Goal: Information Seeking & Learning: Learn about a topic

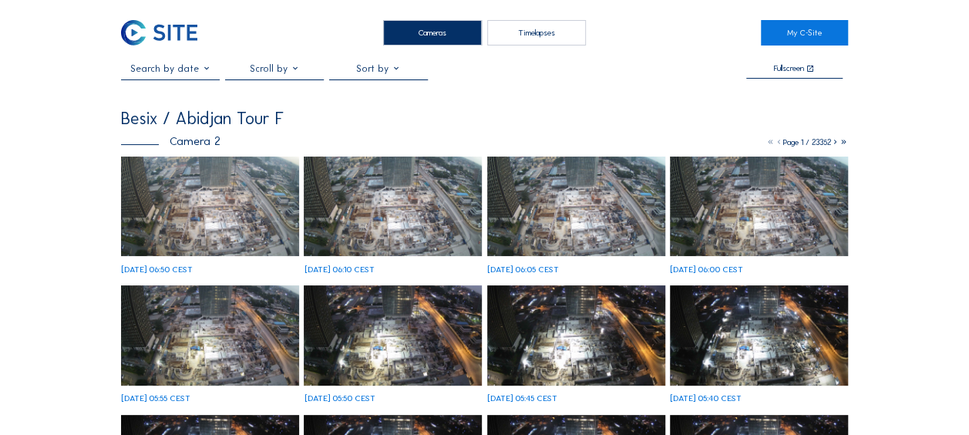
click at [199, 192] on img at bounding box center [210, 206] width 178 height 100
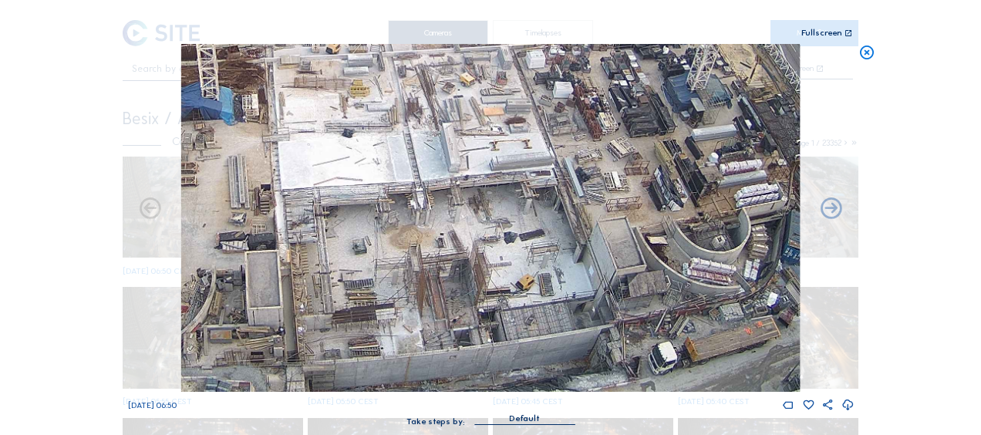
drag, startPoint x: 612, startPoint y: 294, endPoint x: 581, endPoint y: 231, distance: 70.3
click at [581, 231] on img at bounding box center [490, 218] width 618 height 348
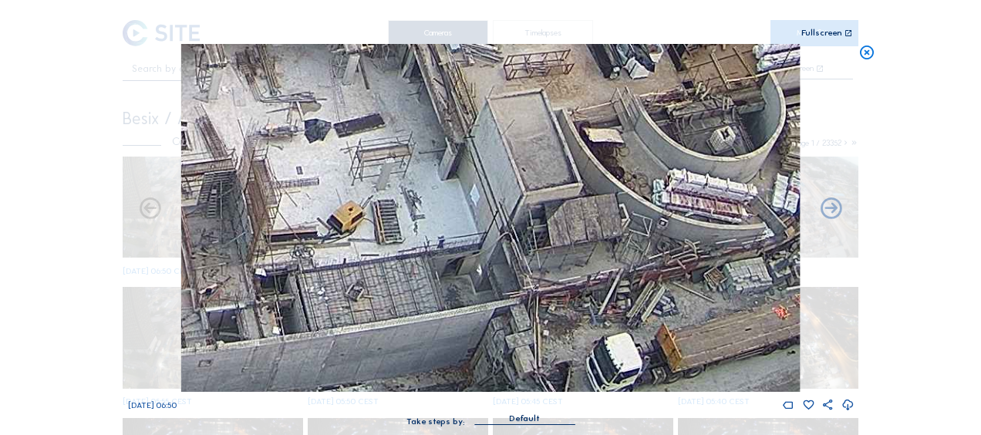
drag, startPoint x: 672, startPoint y: 319, endPoint x: 568, endPoint y: 228, distance: 138.2
click at [568, 228] on img at bounding box center [490, 218] width 618 height 348
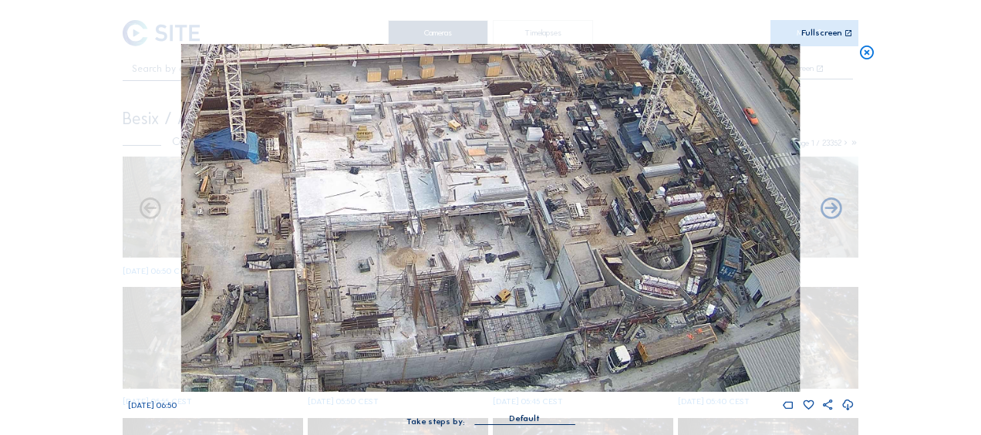
drag, startPoint x: 396, startPoint y: 217, endPoint x: 451, endPoint y: 231, distance: 56.5
click at [464, 229] on img at bounding box center [490, 218] width 618 height 348
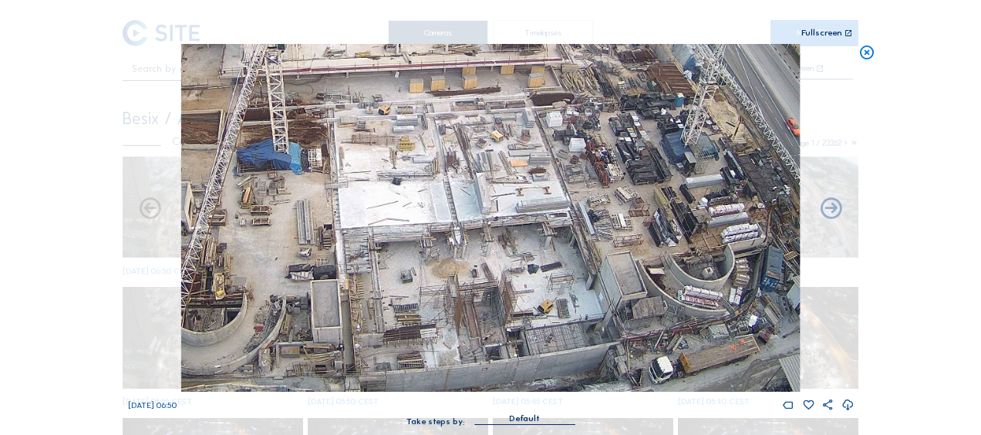
drag, startPoint x: 309, startPoint y: 230, endPoint x: 382, endPoint y: 233, distance: 72.5
click at [382, 233] on img at bounding box center [490, 218] width 618 height 348
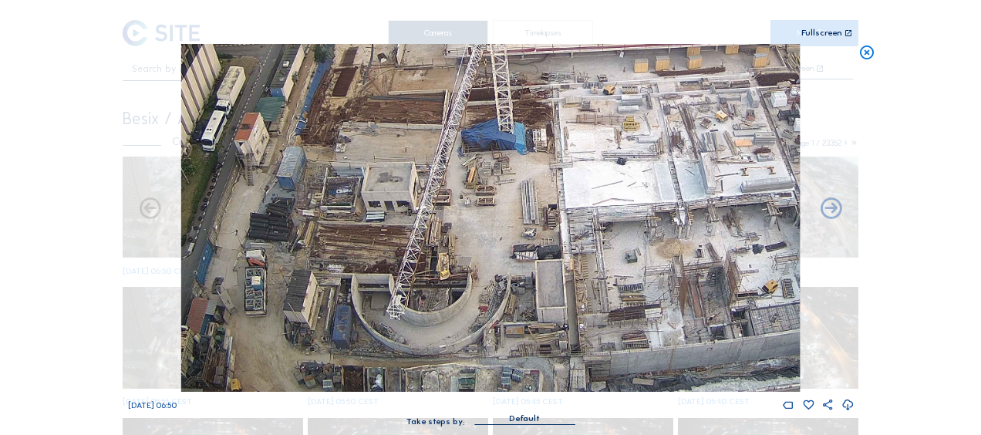
drag, startPoint x: 345, startPoint y: 256, endPoint x: 515, endPoint y: 238, distance: 170.5
click at [515, 238] on img at bounding box center [490, 218] width 618 height 348
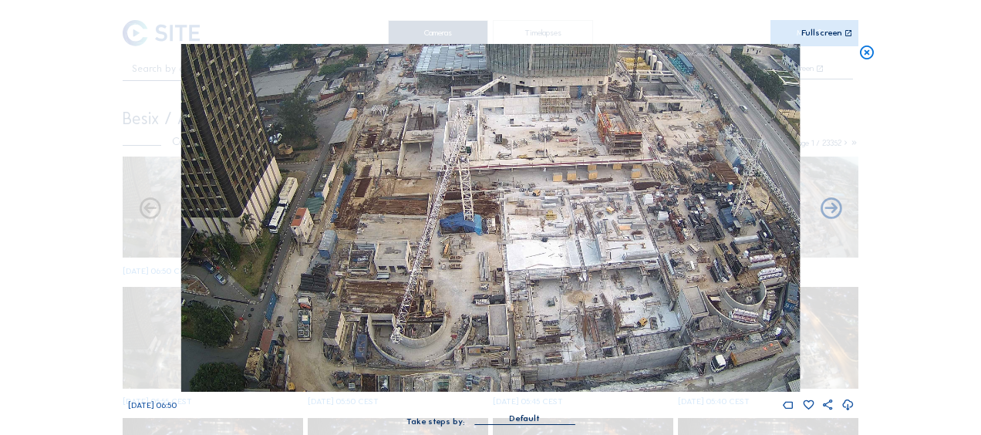
drag, startPoint x: 578, startPoint y: 280, endPoint x: 517, endPoint y: 196, distance: 103.8
click at [517, 196] on img at bounding box center [490, 218] width 618 height 348
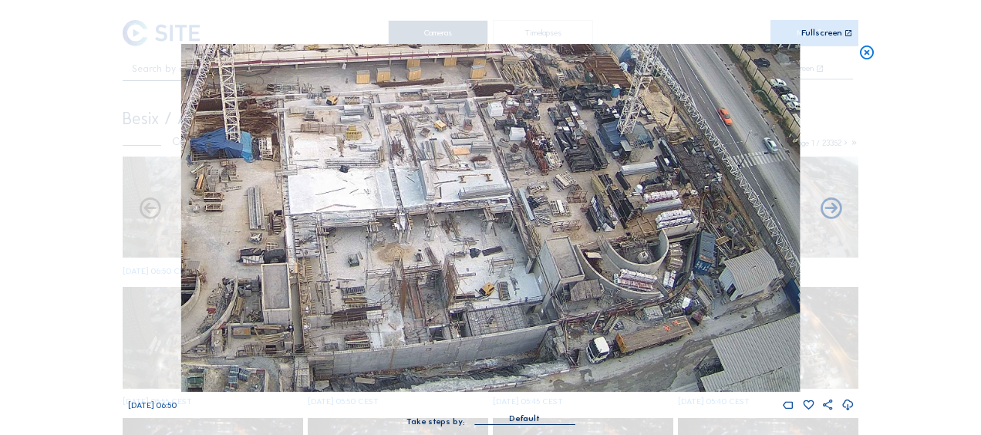
drag, startPoint x: 685, startPoint y: 330, endPoint x: 642, endPoint y: 223, distance: 115.5
click at [642, 223] on img at bounding box center [490, 218] width 618 height 348
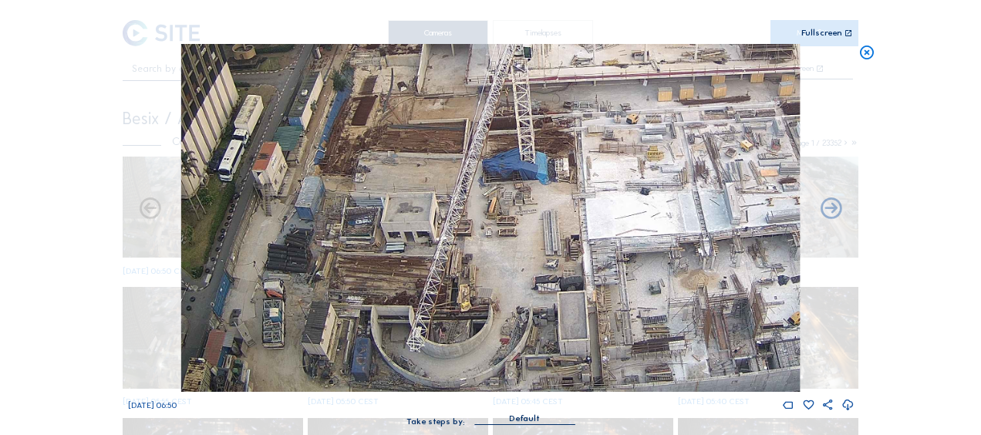
drag, startPoint x: 214, startPoint y: 324, endPoint x: 285, endPoint y: 318, distance: 71.9
click at [284, 319] on img at bounding box center [490, 218] width 618 height 348
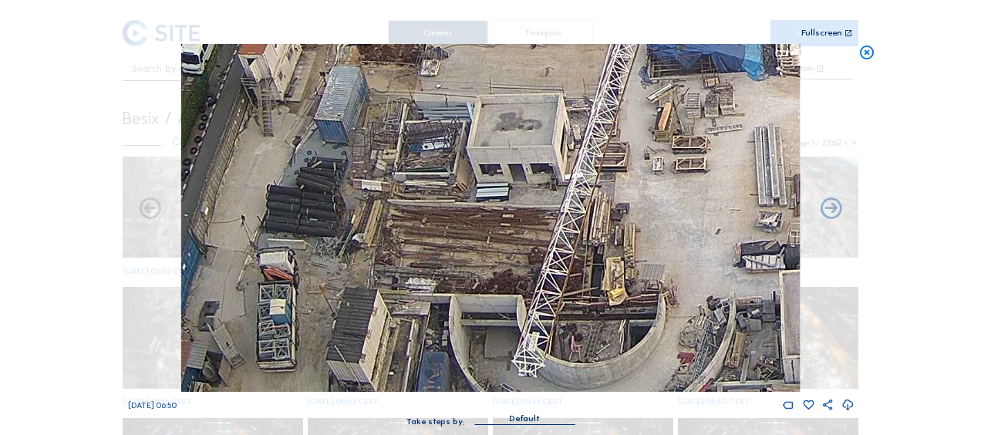
drag, startPoint x: 503, startPoint y: 207, endPoint x: 466, endPoint y: 335, distance: 133.9
click at [466, 335] on img at bounding box center [490, 218] width 618 height 348
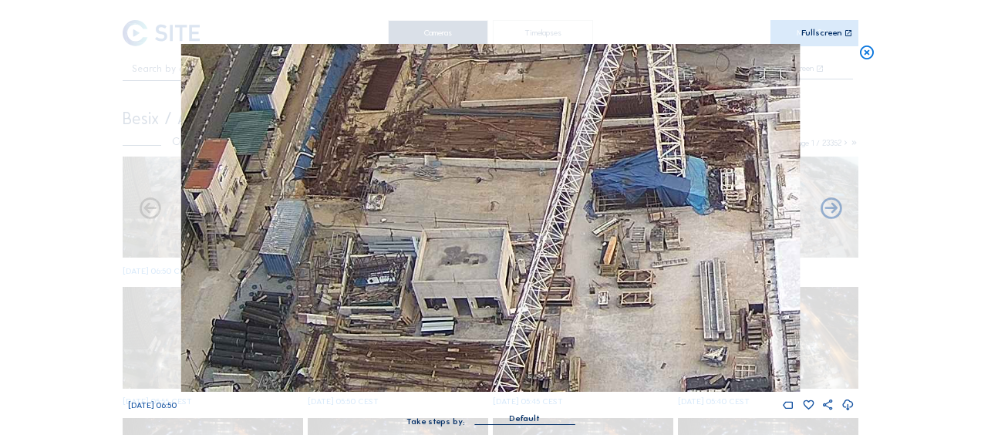
drag, startPoint x: 611, startPoint y: 145, endPoint x: 469, endPoint y: 372, distance: 267.6
click at [469, 372] on img at bounding box center [490, 218] width 618 height 348
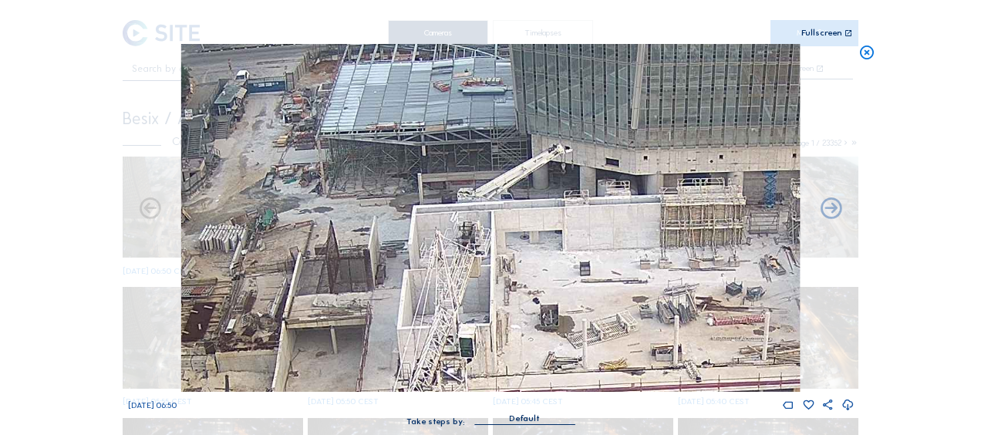
drag, startPoint x: 533, startPoint y: 189, endPoint x: 447, endPoint y: 348, distance: 180.8
click at [447, 348] on img at bounding box center [490, 218] width 618 height 348
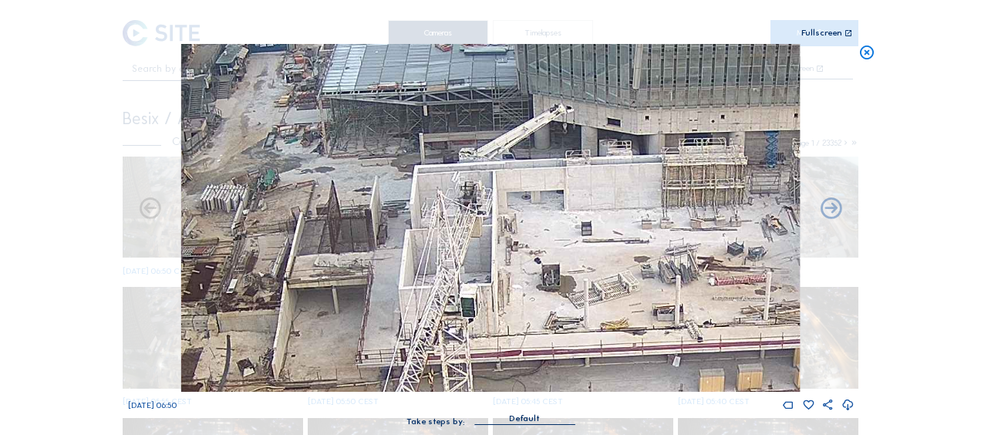
drag, startPoint x: 284, startPoint y: 262, endPoint x: 285, endPoint y: 222, distance: 40.1
click at [285, 222] on img at bounding box center [490, 218] width 618 height 348
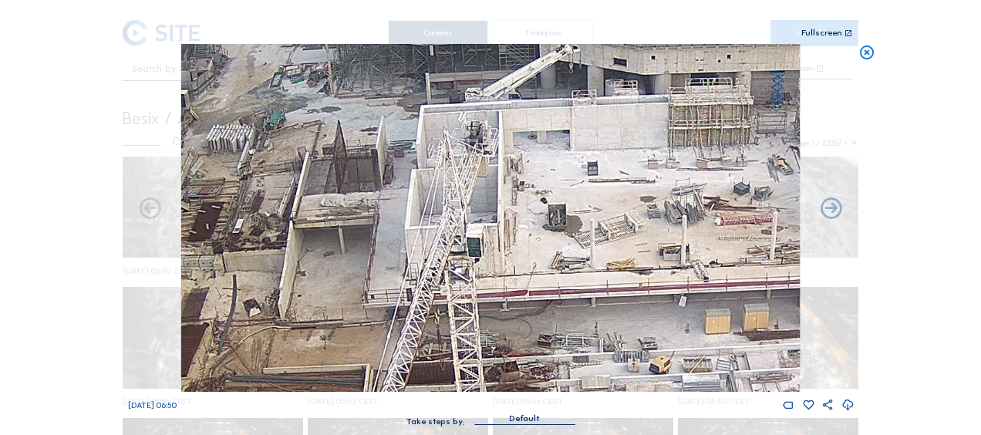
drag, startPoint x: 266, startPoint y: 267, endPoint x: 358, endPoint y: 119, distance: 173.5
click at [358, 119] on img at bounding box center [490, 218] width 618 height 348
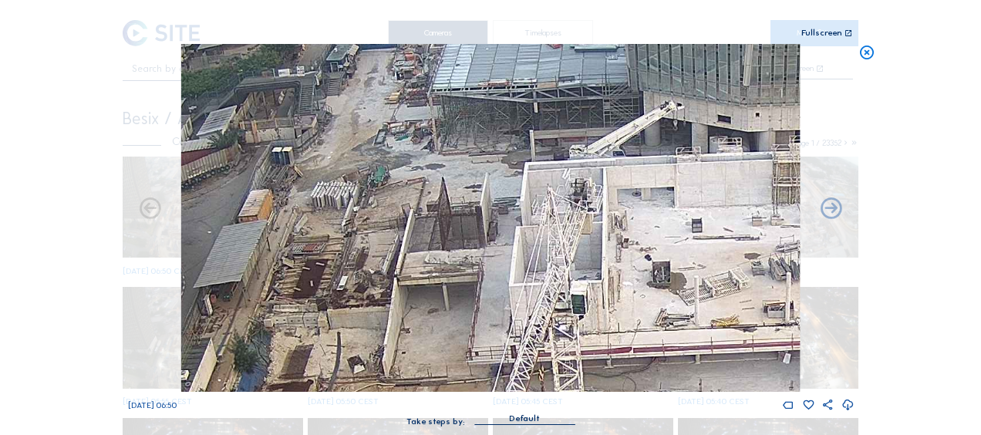
drag, startPoint x: 344, startPoint y: 251, endPoint x: 345, endPoint y: 304, distance: 52.4
click at [345, 307] on img at bounding box center [490, 218] width 618 height 348
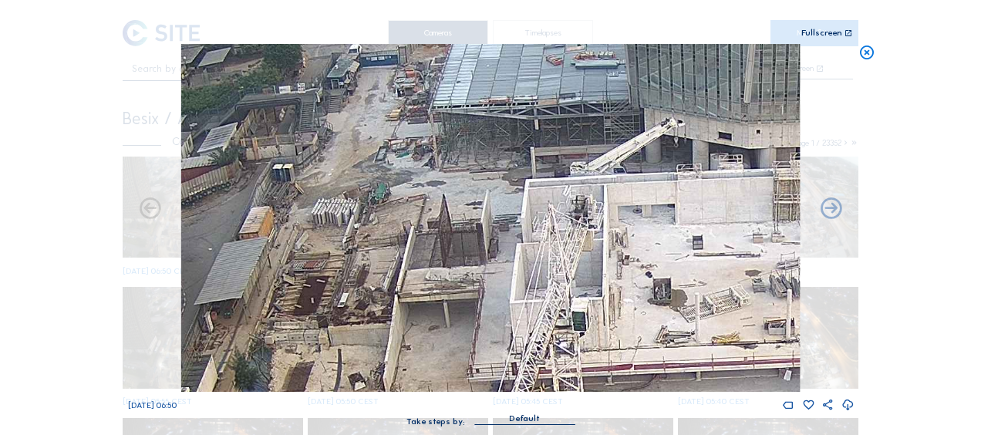
drag, startPoint x: 355, startPoint y: 273, endPoint x: 341, endPoint y: 292, distance: 23.7
click at [341, 292] on img at bounding box center [490, 218] width 618 height 348
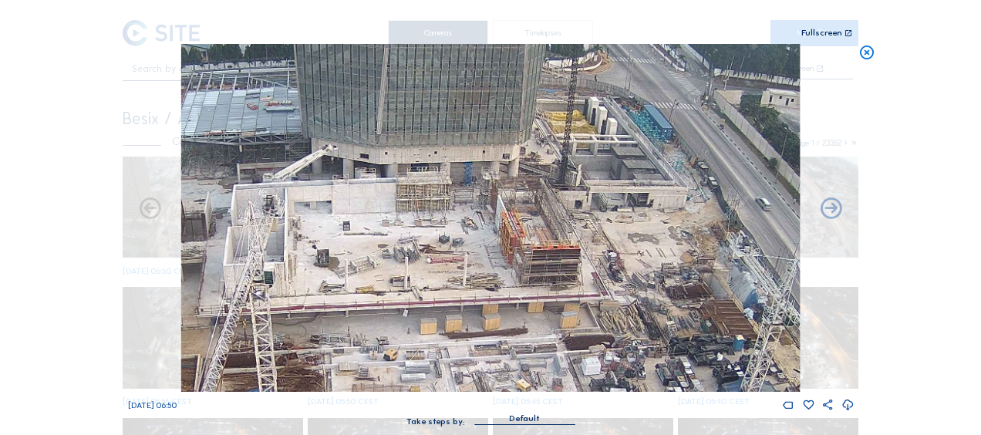
drag, startPoint x: 637, startPoint y: 224, endPoint x: 352, endPoint y: 237, distance: 284.8
click at [352, 237] on img at bounding box center [490, 218] width 618 height 348
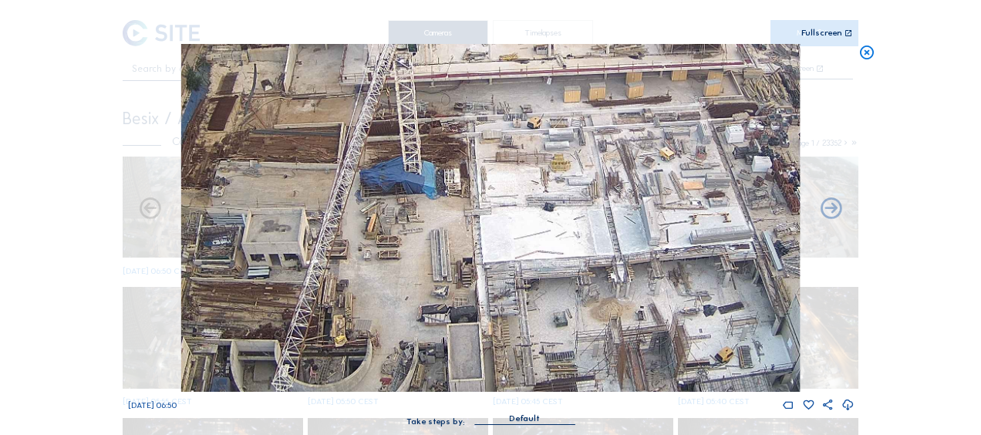
drag, startPoint x: 353, startPoint y: 237, endPoint x: 597, endPoint y: 12, distance: 331.1
click at [598, 11] on div "Scroll to travel through time | Press 'Alt' Button + Scroll to Zoom | Click and…" at bounding box center [490, 220] width 725 height 441
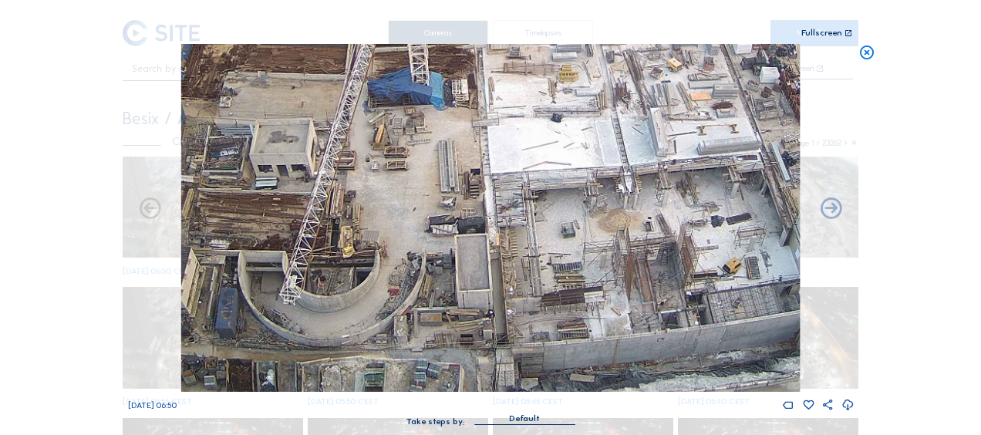
drag, startPoint x: 606, startPoint y: 257, endPoint x: 483, endPoint y: 179, distance: 145.6
click at [483, 179] on img at bounding box center [490, 218] width 618 height 348
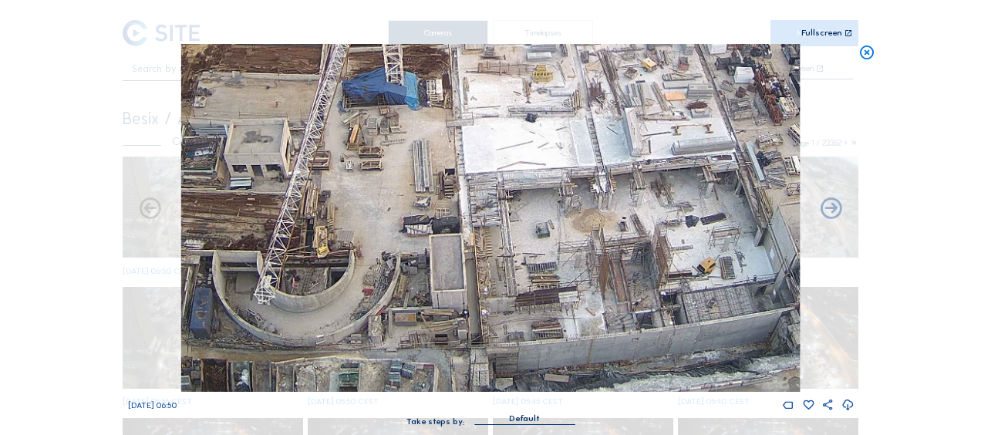
drag, startPoint x: 574, startPoint y: 235, endPoint x: 362, endPoint y: 213, distance: 212.4
click at [362, 213] on img at bounding box center [490, 218] width 618 height 348
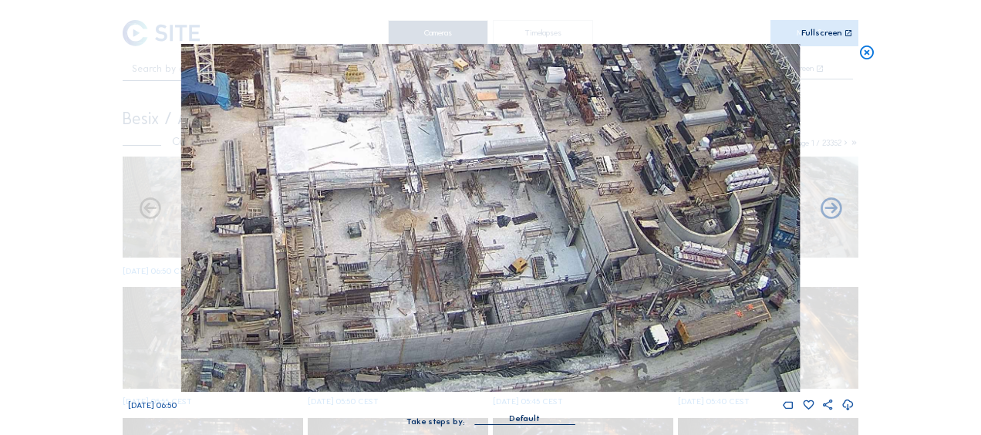
drag, startPoint x: 566, startPoint y: 272, endPoint x: 540, endPoint y: 257, distance: 30.4
click at [541, 257] on img at bounding box center [490, 218] width 618 height 348
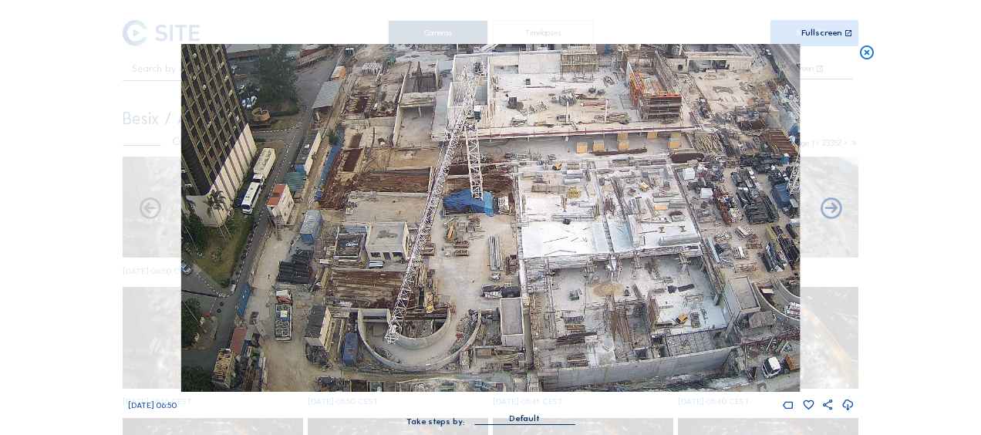
drag, startPoint x: 456, startPoint y: 323, endPoint x: 646, endPoint y: 198, distance: 227.1
click at [646, 198] on img at bounding box center [490, 218] width 618 height 348
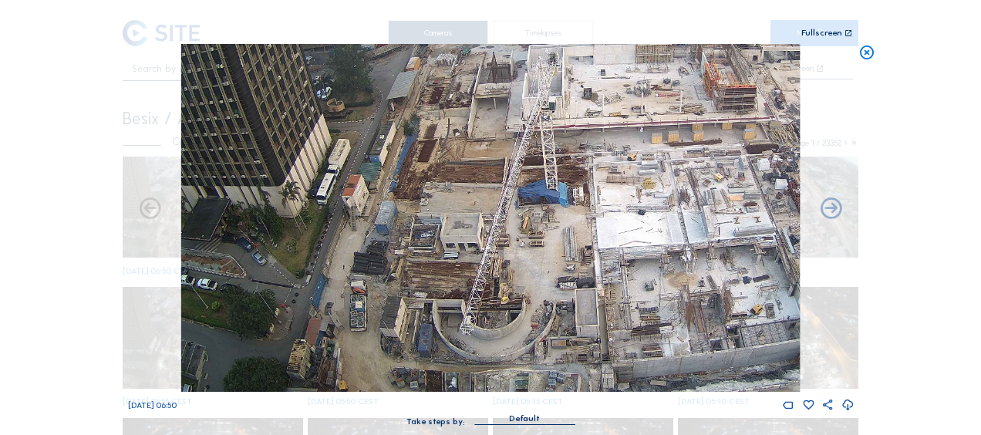
drag, startPoint x: 519, startPoint y: 234, endPoint x: 594, endPoint y: 171, distance: 98.5
click at [594, 171] on img at bounding box center [490, 218] width 618 height 348
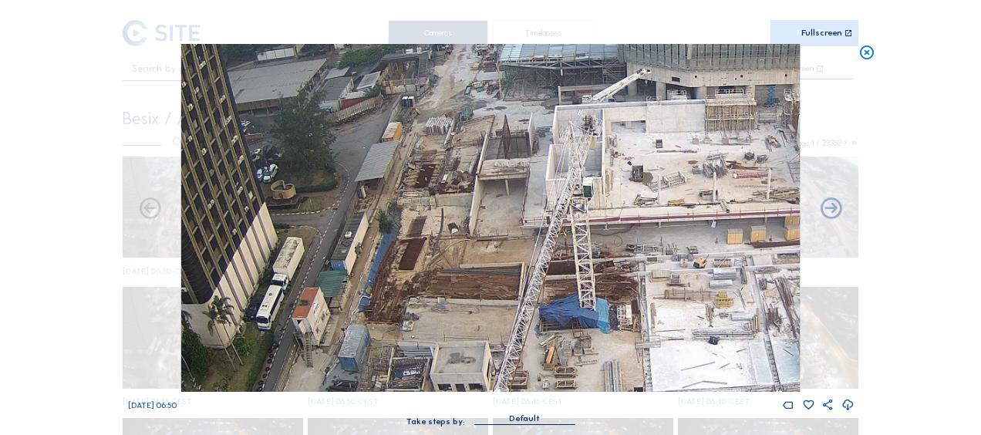
drag, startPoint x: 381, startPoint y: 170, endPoint x: 473, endPoint y: 296, distance: 156.0
click at [473, 296] on img at bounding box center [490, 218] width 618 height 348
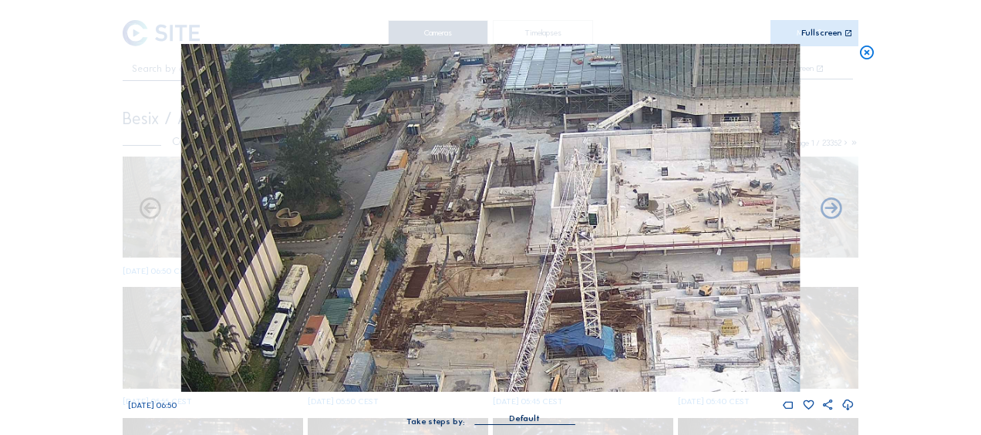
drag, startPoint x: 442, startPoint y: 179, endPoint x: 456, endPoint y: 308, distance: 129.4
click at [456, 308] on img at bounding box center [490, 218] width 618 height 348
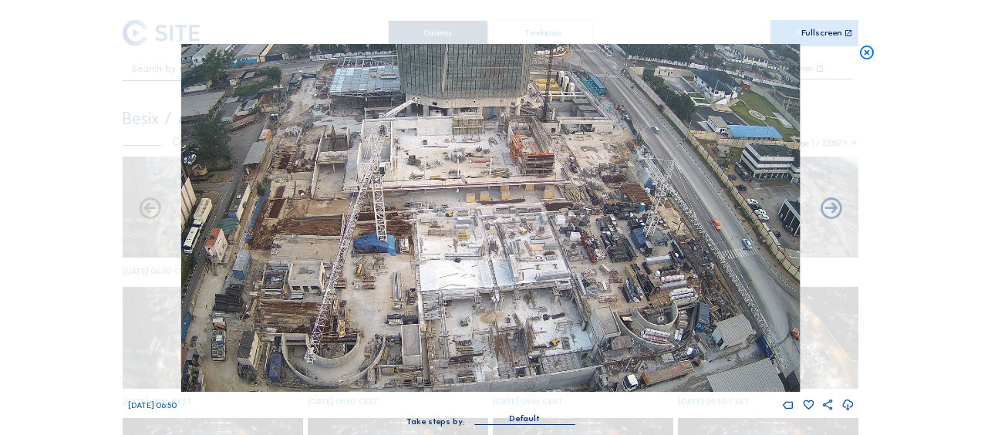
drag, startPoint x: 549, startPoint y: 278, endPoint x: 410, endPoint y: 196, distance: 161.0
click at [410, 196] on img at bounding box center [490, 218] width 618 height 348
drag, startPoint x: 537, startPoint y: 301, endPoint x: 433, endPoint y: 240, distance: 121.0
click at [433, 240] on img at bounding box center [490, 218] width 618 height 348
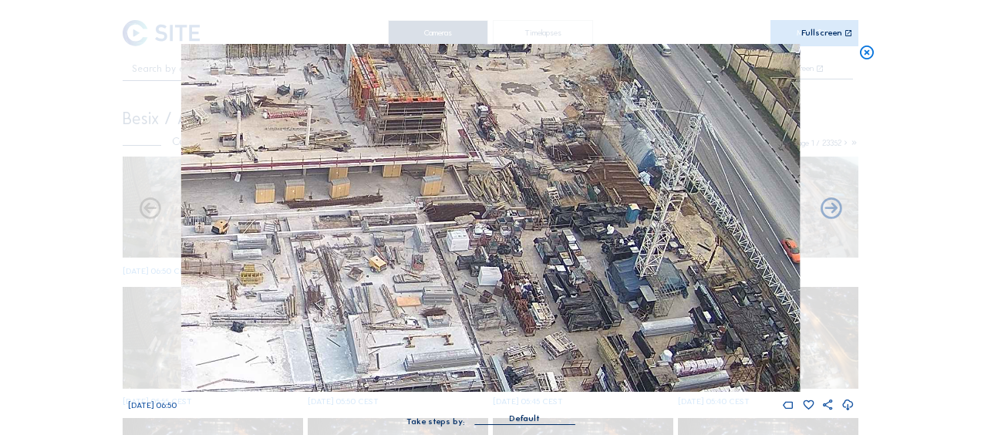
drag, startPoint x: 547, startPoint y: 176, endPoint x: 533, endPoint y: 268, distance: 93.4
click at [535, 270] on img at bounding box center [490, 218] width 618 height 348
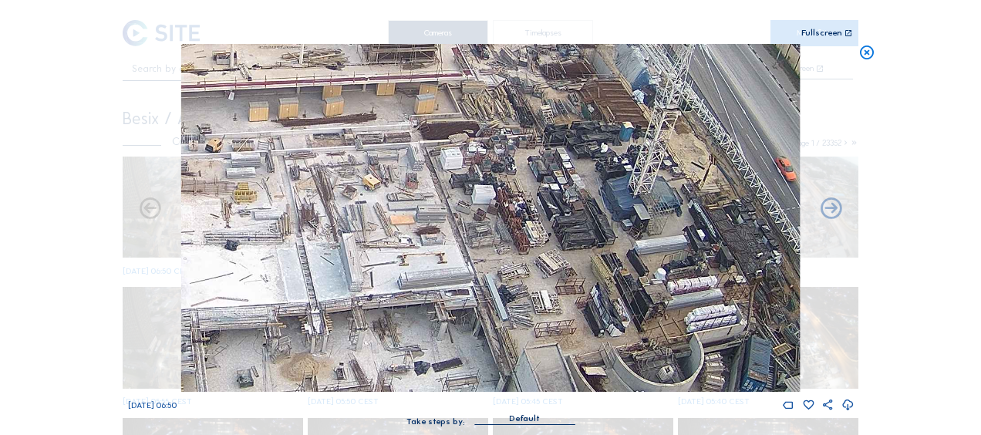
drag, startPoint x: 464, startPoint y: 299, endPoint x: 476, endPoint y: 177, distance: 122.4
click at [476, 177] on img at bounding box center [490, 218] width 618 height 348
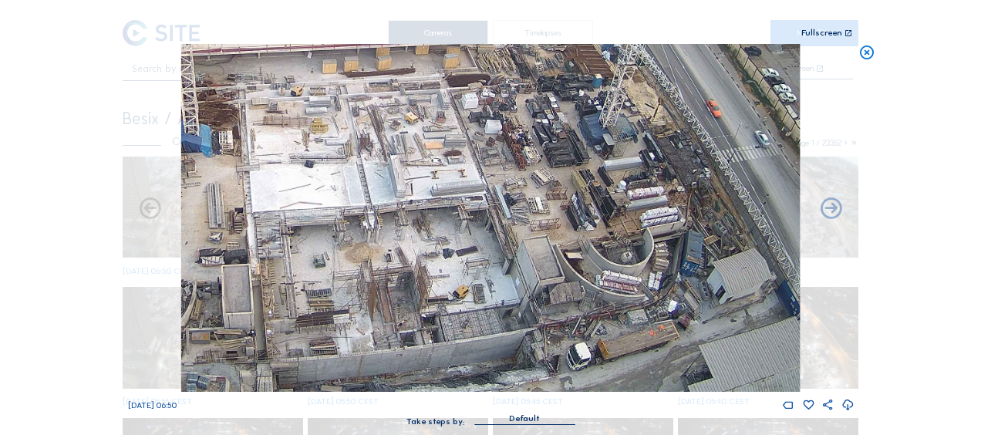
drag, startPoint x: 388, startPoint y: 311, endPoint x: 393, endPoint y: 244, distance: 67.3
click at [393, 244] on img at bounding box center [490, 218] width 618 height 348
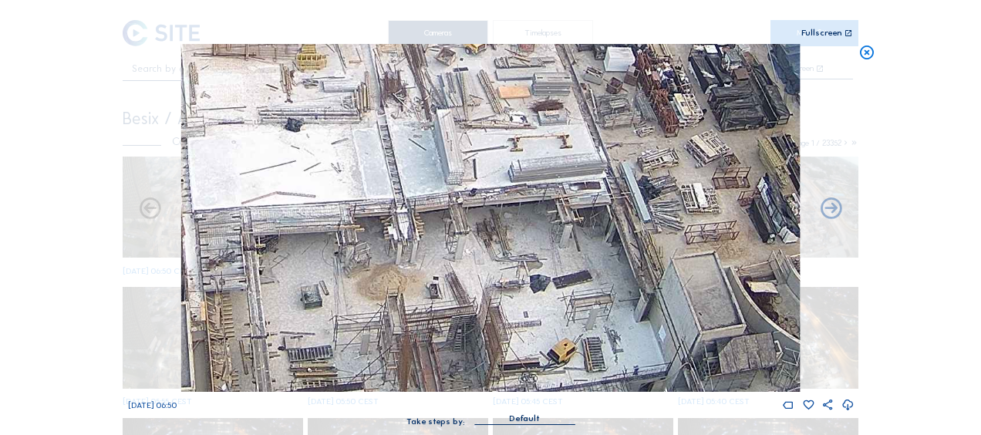
drag, startPoint x: 459, startPoint y: 146, endPoint x: 495, endPoint y: 121, distance: 44.3
click at [496, 119] on img at bounding box center [490, 218] width 618 height 348
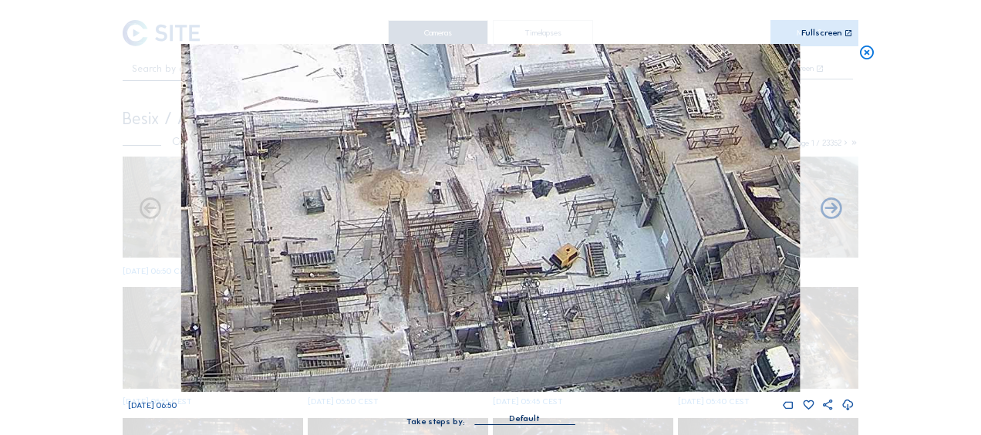
drag, startPoint x: 466, startPoint y: 270, endPoint x: 468, endPoint y: 176, distance: 94.1
click at [468, 176] on img at bounding box center [490, 218] width 618 height 348
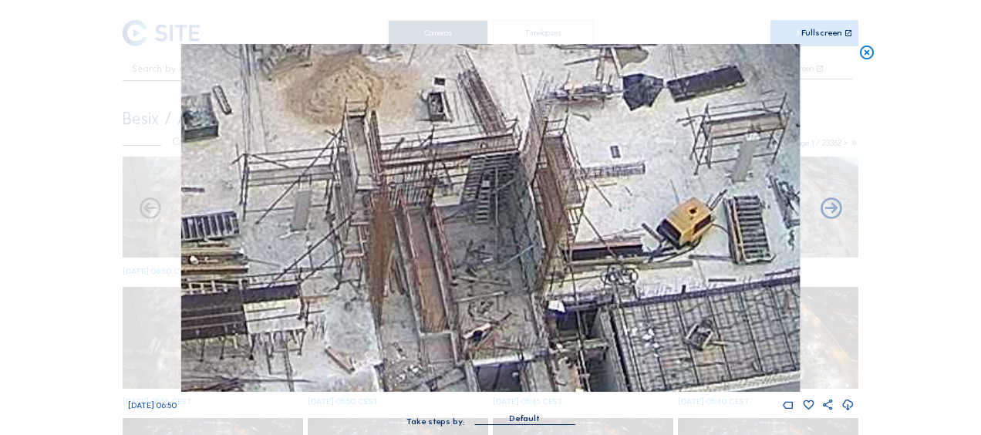
drag, startPoint x: 432, startPoint y: 266, endPoint x: 590, endPoint y: 217, distance: 164.6
click at [590, 217] on img at bounding box center [490, 218] width 618 height 348
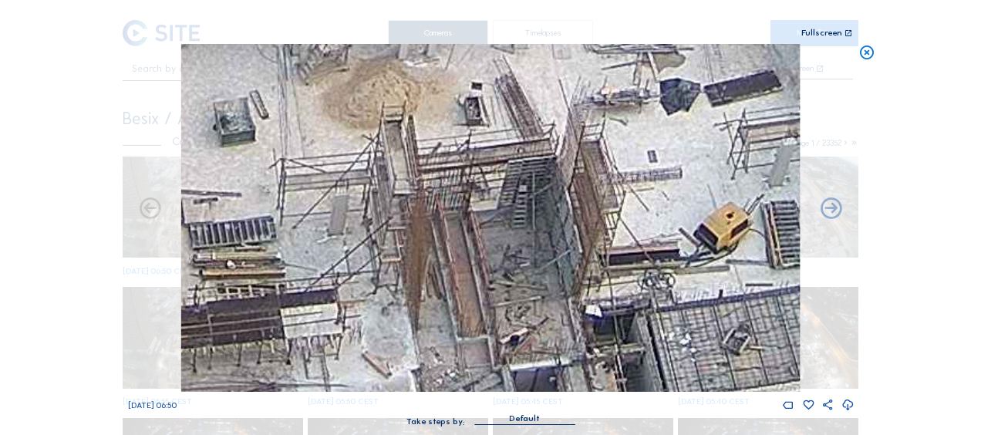
drag, startPoint x: 362, startPoint y: 251, endPoint x: 431, endPoint y: 255, distance: 69.5
click at [431, 255] on img at bounding box center [490, 218] width 618 height 348
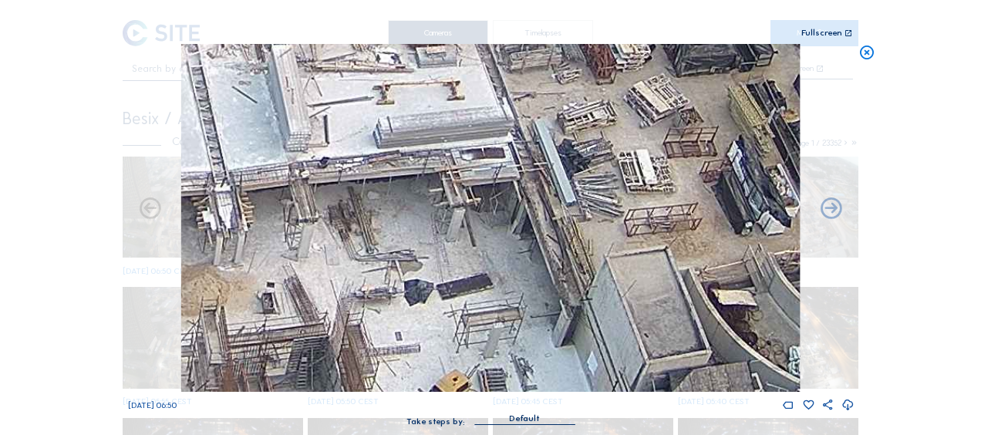
drag, startPoint x: 651, startPoint y: 168, endPoint x: 448, endPoint y: 324, distance: 255.6
click at [448, 324] on img at bounding box center [490, 218] width 618 height 348
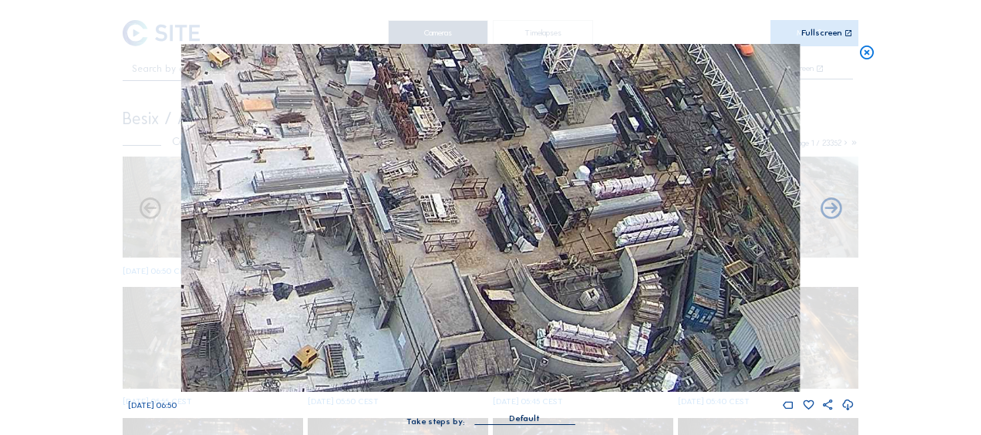
drag, startPoint x: 701, startPoint y: 262, endPoint x: 618, endPoint y: 217, distance: 94.2
click at [661, 245] on img at bounding box center [490, 218] width 618 height 348
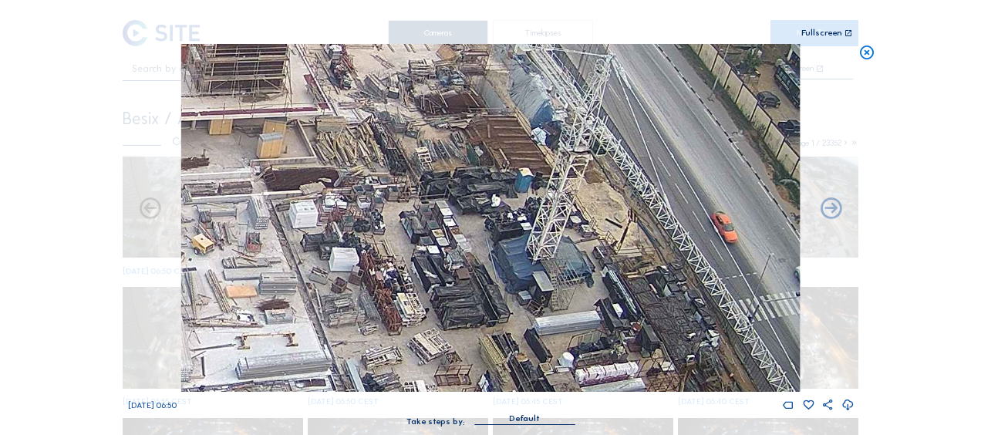
drag, startPoint x: 498, startPoint y: 137, endPoint x: 493, endPoint y: 320, distance: 182.8
click at [493, 320] on img at bounding box center [490, 218] width 618 height 348
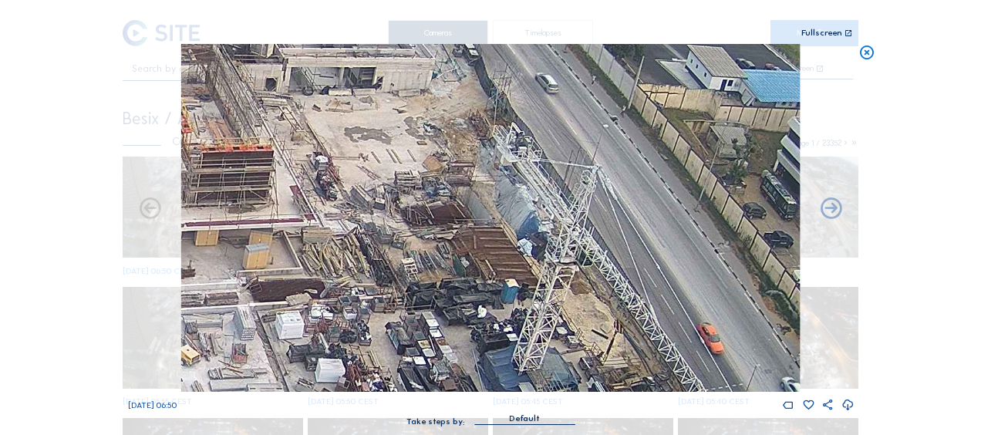
drag, startPoint x: 467, startPoint y: 162, endPoint x: 453, endPoint y: 273, distance: 111.9
click at [453, 273] on img at bounding box center [490, 218] width 618 height 348
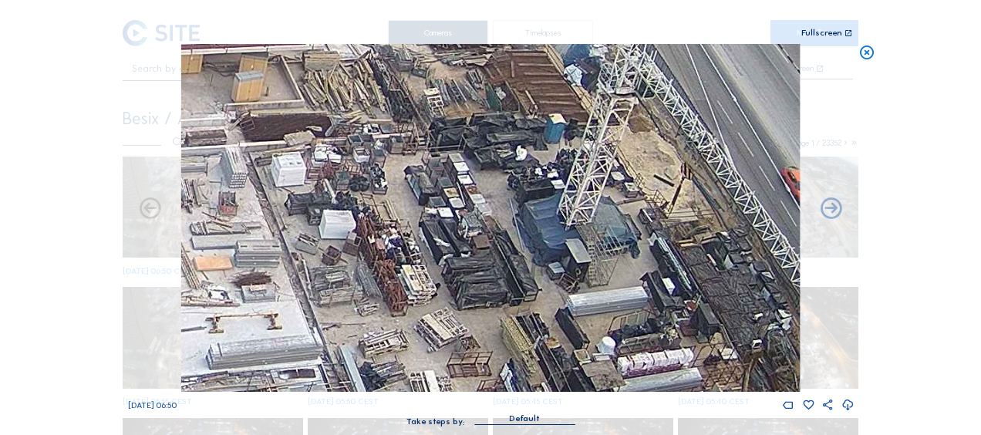
drag, startPoint x: 399, startPoint y: 352, endPoint x: 422, endPoint y: 159, distance: 194.1
click at [422, 159] on img at bounding box center [490, 218] width 618 height 348
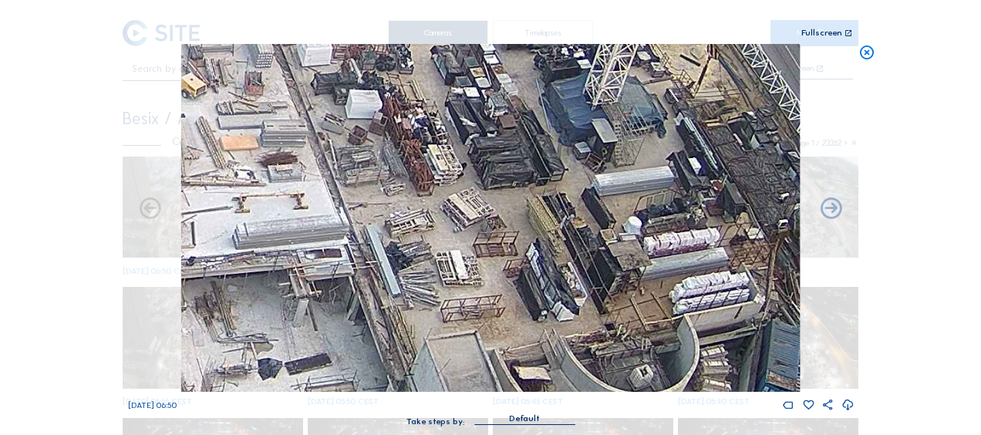
drag, startPoint x: 393, startPoint y: 282, endPoint x: 462, endPoint y: 111, distance: 184.4
click at [462, 111] on img at bounding box center [490, 218] width 618 height 348
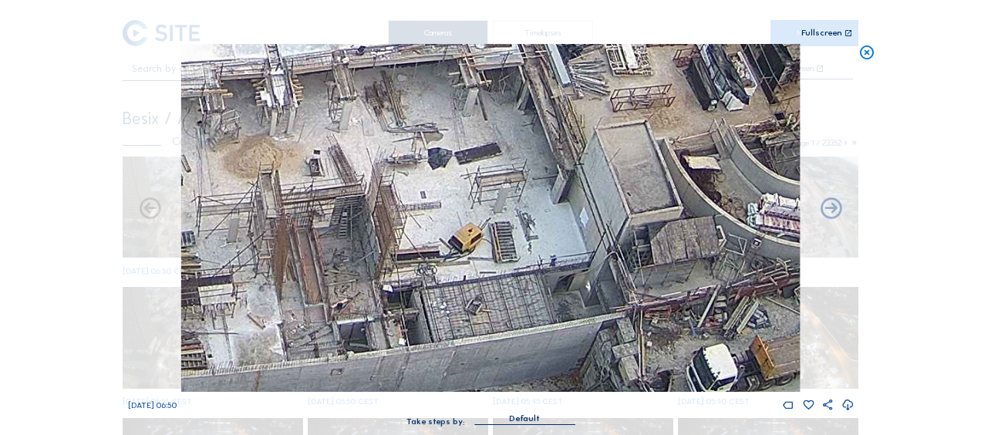
drag, startPoint x: 355, startPoint y: 327, endPoint x: 483, endPoint y: 165, distance: 206.8
click at [483, 167] on img at bounding box center [490, 218] width 618 height 348
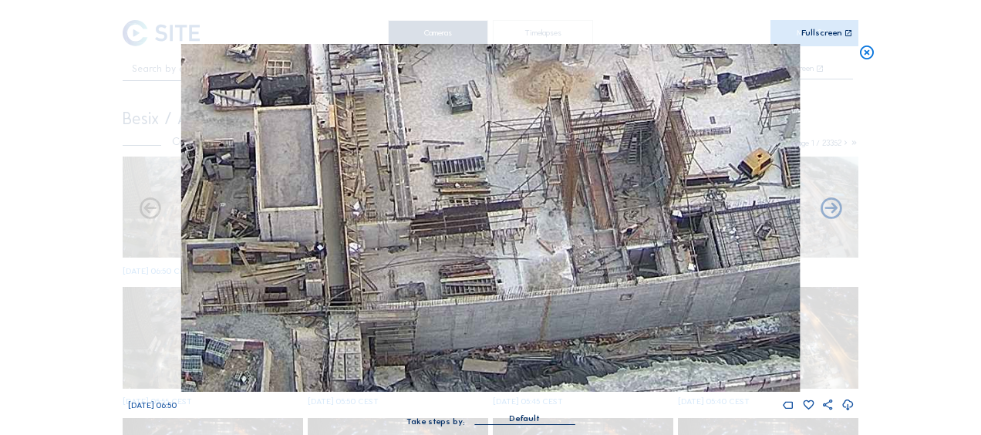
drag, startPoint x: 465, startPoint y: 244, endPoint x: 769, endPoint y: 12, distance: 382.8
click at [769, 12] on div "Scroll to travel through time | Press 'Alt' Button + Scroll to Zoom | Click and…" at bounding box center [490, 220] width 725 height 441
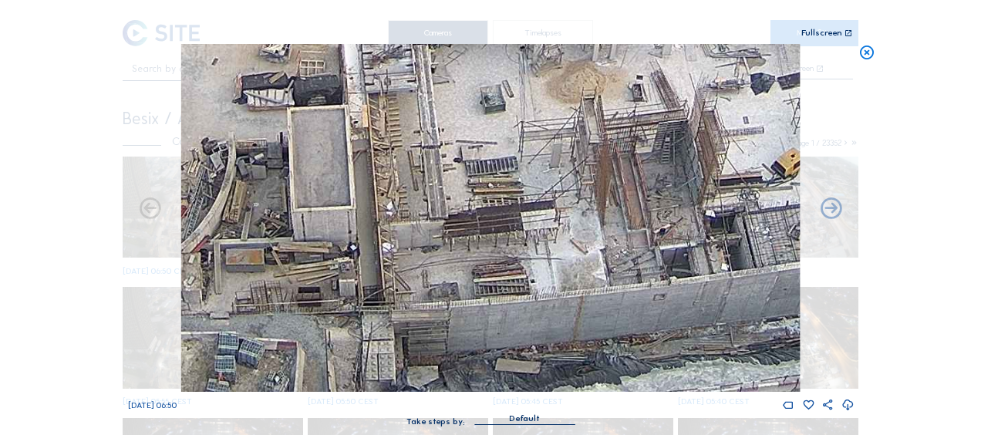
drag, startPoint x: 509, startPoint y: 328, endPoint x: 640, endPoint y: 219, distance: 170.7
click at [640, 219] on img at bounding box center [490, 218] width 618 height 348
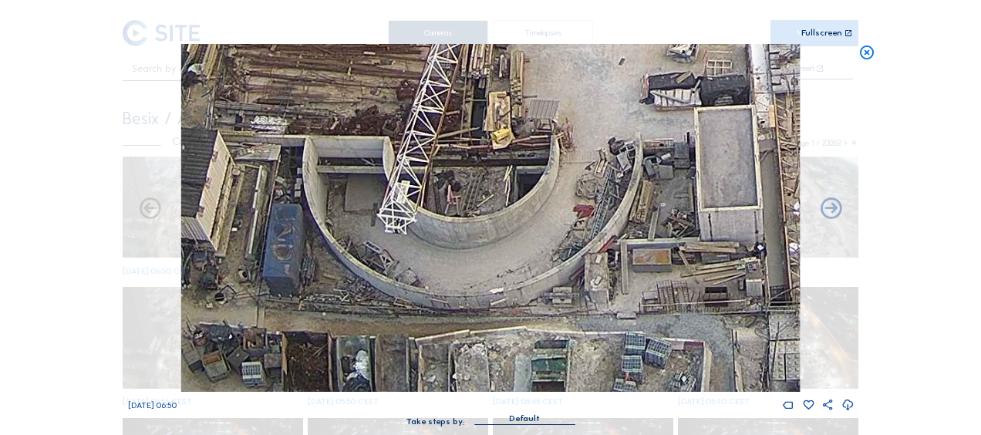
drag, startPoint x: 543, startPoint y: 231, endPoint x: 835, endPoint y: 123, distance: 311.7
click at [835, 123] on div "Sa 20 Sep 2025 06:50" at bounding box center [490, 228] width 725 height 368
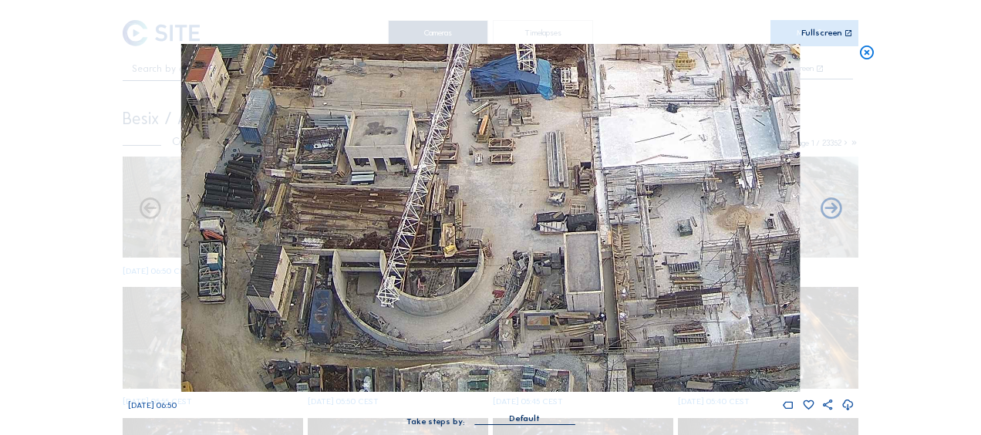
drag, startPoint x: 569, startPoint y: 226, endPoint x: 345, endPoint y: 267, distance: 227.3
click at [345, 267] on img at bounding box center [490, 218] width 618 height 348
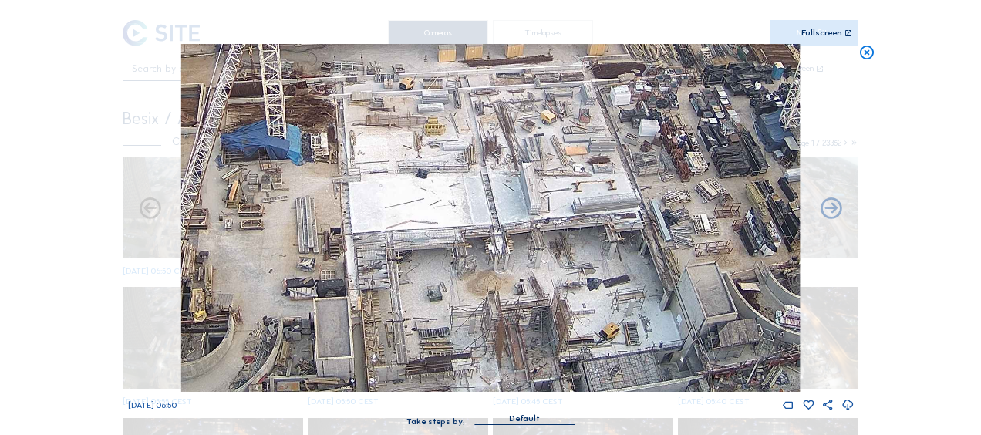
drag, startPoint x: 543, startPoint y: 171, endPoint x: 439, endPoint y: 211, distance: 110.8
click at [441, 210] on img at bounding box center [490, 218] width 618 height 348
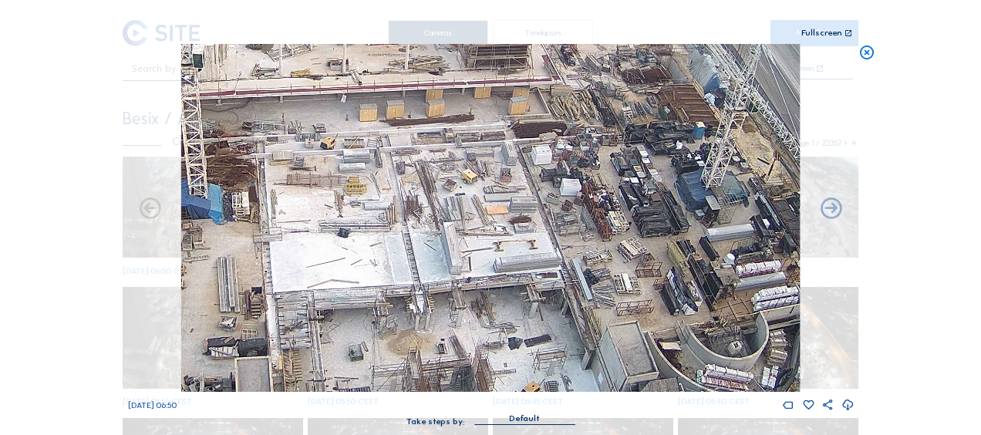
drag, startPoint x: 695, startPoint y: 187, endPoint x: 615, endPoint y: 252, distance: 102.9
click at [615, 252] on img at bounding box center [490, 218] width 618 height 348
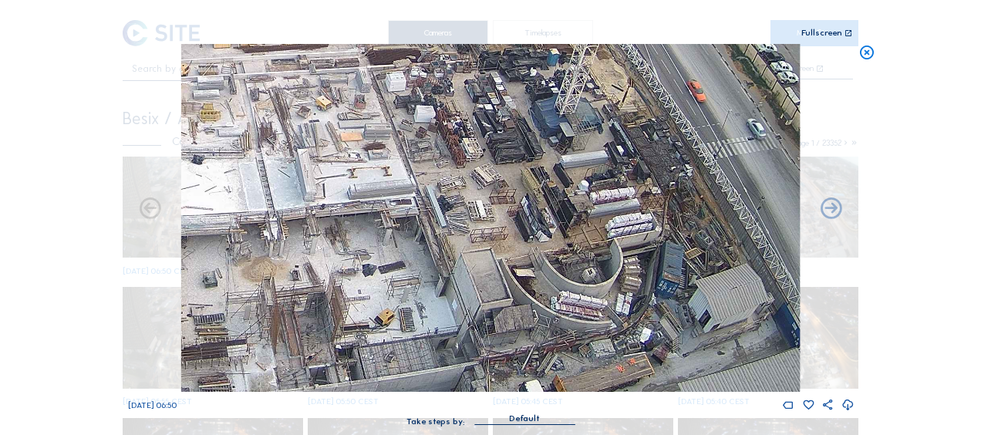
drag, startPoint x: 501, startPoint y: 227, endPoint x: 463, endPoint y: 205, distance: 44.2
click at [463, 205] on img at bounding box center [490, 218] width 618 height 348
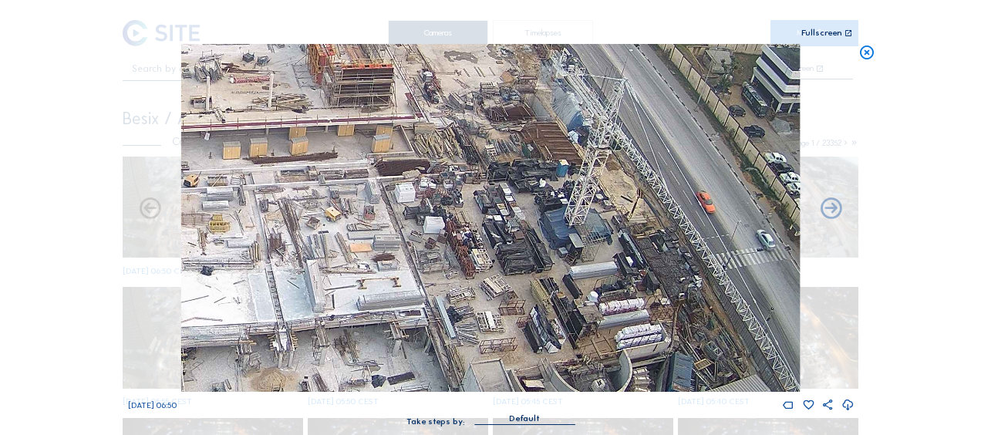
drag, startPoint x: 459, startPoint y: 176, endPoint x: 469, endPoint y: 287, distance: 111.4
click at [469, 287] on img at bounding box center [490, 218] width 618 height 348
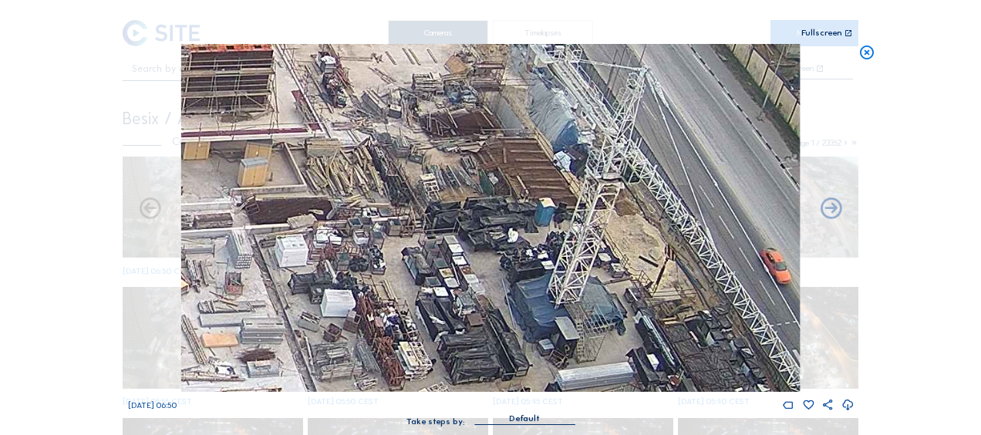
drag, startPoint x: 524, startPoint y: 159, endPoint x: 455, endPoint y: 251, distance: 115.6
click at [455, 251] on img at bounding box center [490, 218] width 618 height 348
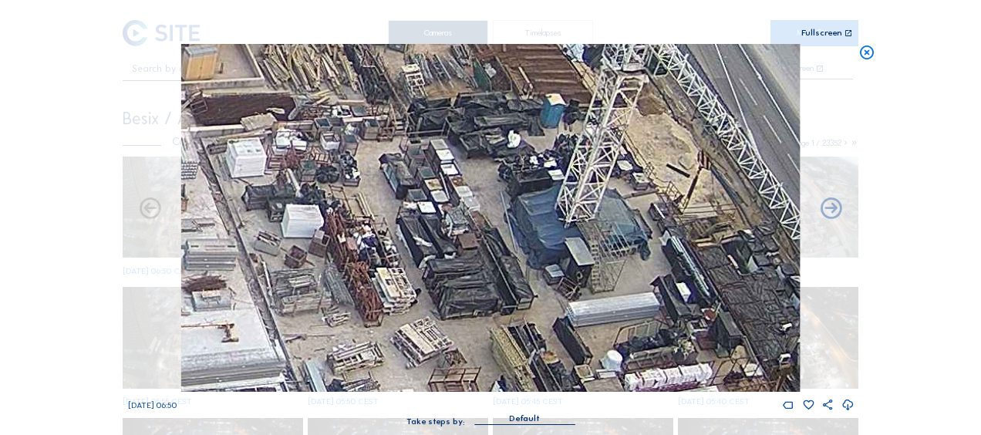
drag, startPoint x: 379, startPoint y: 310, endPoint x: 370, endPoint y: 207, distance: 102.9
click at [370, 207] on img at bounding box center [490, 218] width 618 height 348
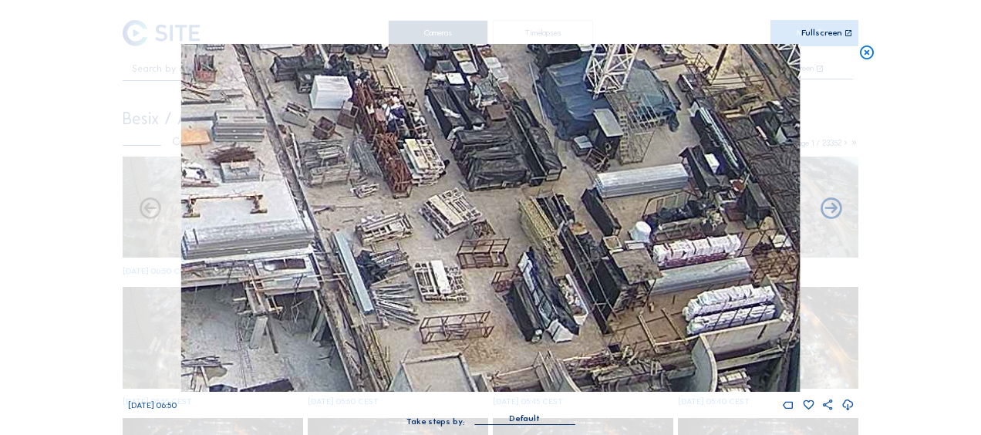
drag, startPoint x: 313, startPoint y: 308, endPoint x: 341, endPoint y: 182, distance: 129.6
click at [341, 182] on img at bounding box center [490, 218] width 618 height 348
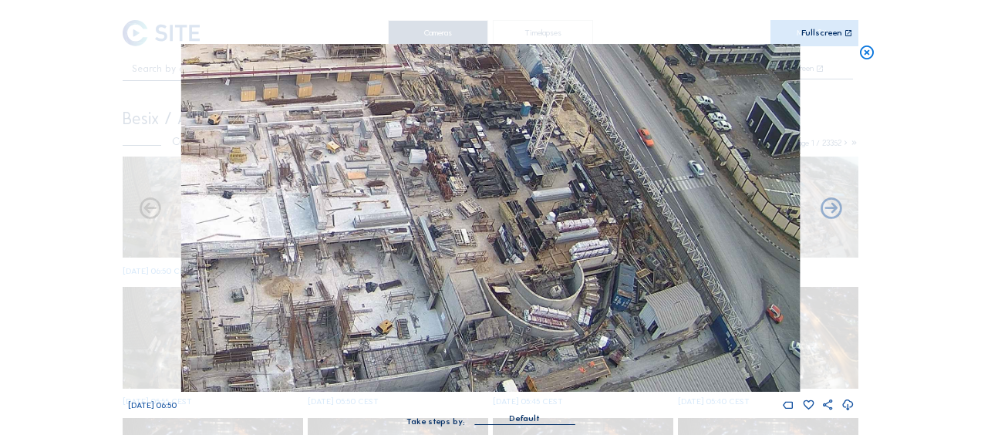
drag, startPoint x: 284, startPoint y: 321, endPoint x: 493, endPoint y: 188, distance: 248.5
click at [493, 188] on img at bounding box center [490, 218] width 618 height 348
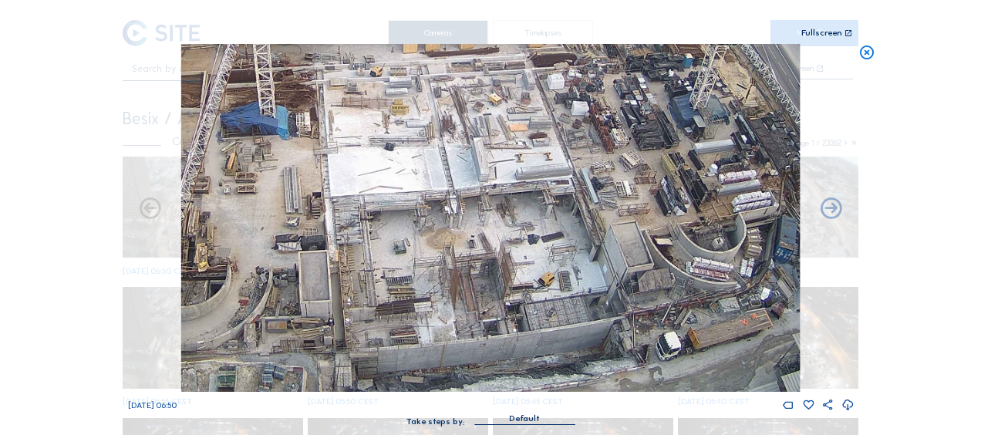
drag, startPoint x: 392, startPoint y: 285, endPoint x: 612, endPoint y: 212, distance: 231.6
click at [612, 212] on img at bounding box center [490, 218] width 618 height 348
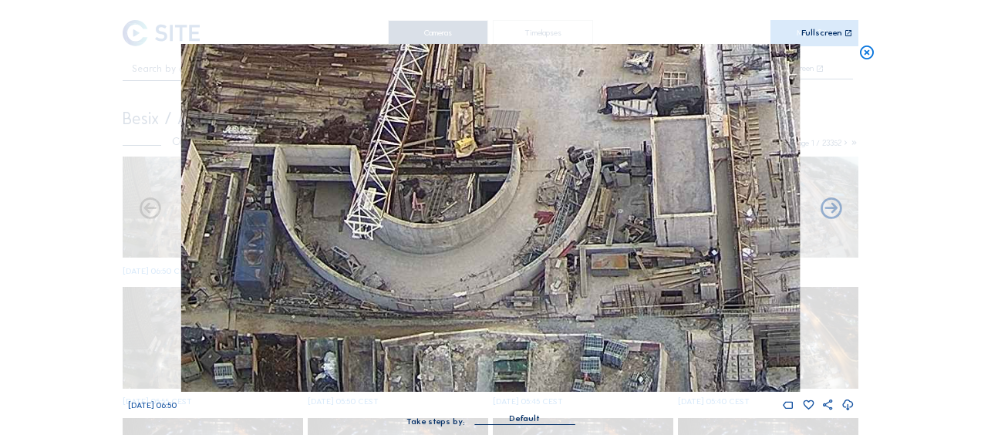
drag, startPoint x: 357, startPoint y: 345, endPoint x: 361, endPoint y: 232, distance: 112.6
click at [361, 232] on img at bounding box center [490, 218] width 618 height 348
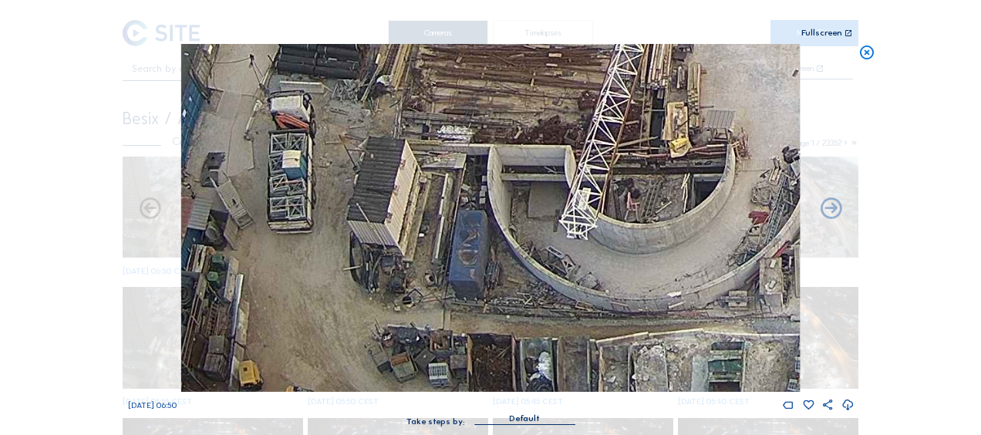
drag, startPoint x: 363, startPoint y: 308, endPoint x: 577, endPoint y: 254, distance: 221.0
click at [577, 254] on img at bounding box center [490, 218] width 618 height 348
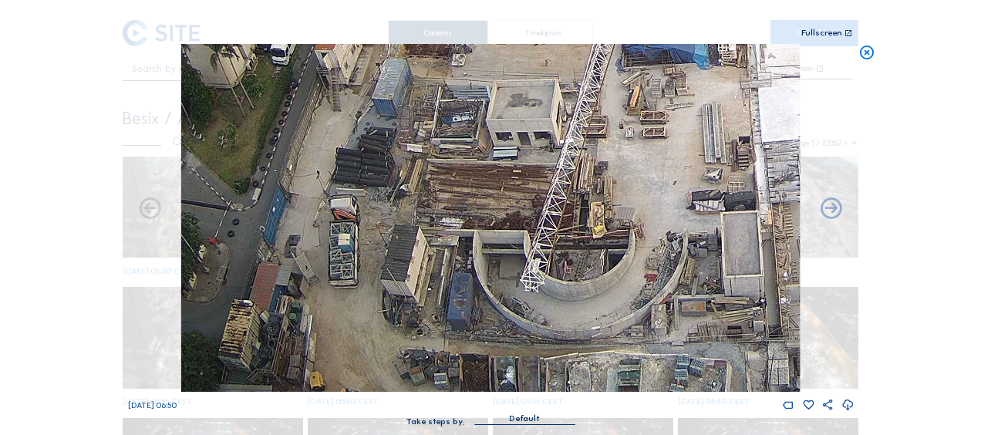
drag, startPoint x: 501, startPoint y: 224, endPoint x: 497, endPoint y: 216, distance: 9.3
click at [497, 216] on img at bounding box center [490, 218] width 618 height 348
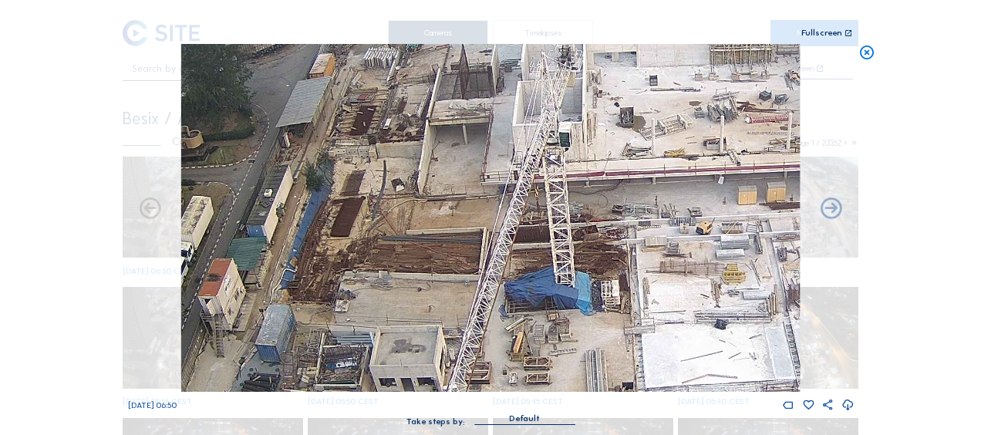
drag, startPoint x: 507, startPoint y: 161, endPoint x: 395, endPoint y: 407, distance: 270.4
click at [395, 407] on div "Sa 20 Sep 2025 06:50" at bounding box center [490, 228] width 725 height 368
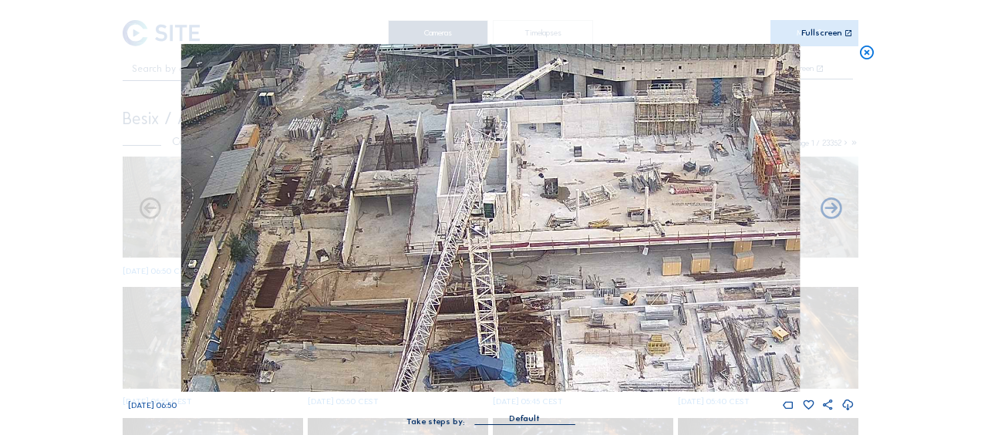
drag, startPoint x: 483, startPoint y: 216, endPoint x: 422, endPoint y: 282, distance: 89.5
click at [422, 282] on img at bounding box center [490, 218] width 618 height 348
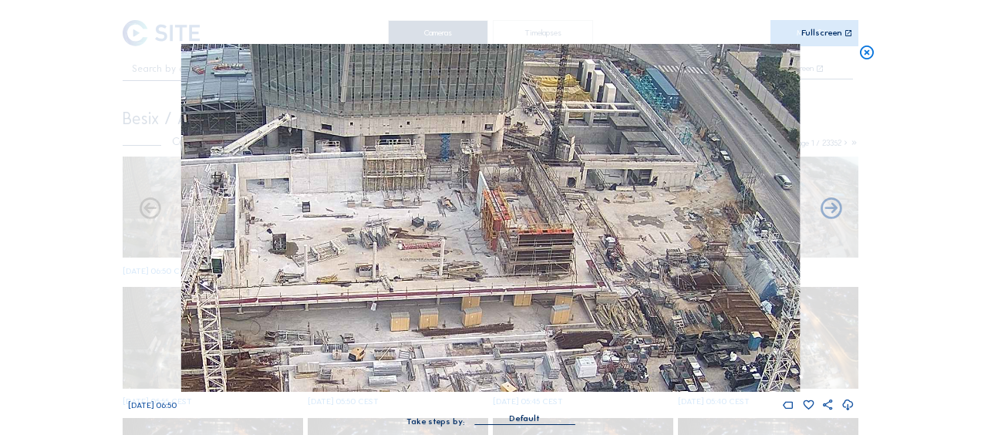
drag, startPoint x: 609, startPoint y: 279, endPoint x: 376, endPoint y: 321, distance: 236.5
click at [376, 321] on img at bounding box center [490, 218] width 618 height 348
drag, startPoint x: 515, startPoint y: 326, endPoint x: 418, endPoint y: 200, distance: 158.8
click at [418, 200] on img at bounding box center [490, 218] width 618 height 348
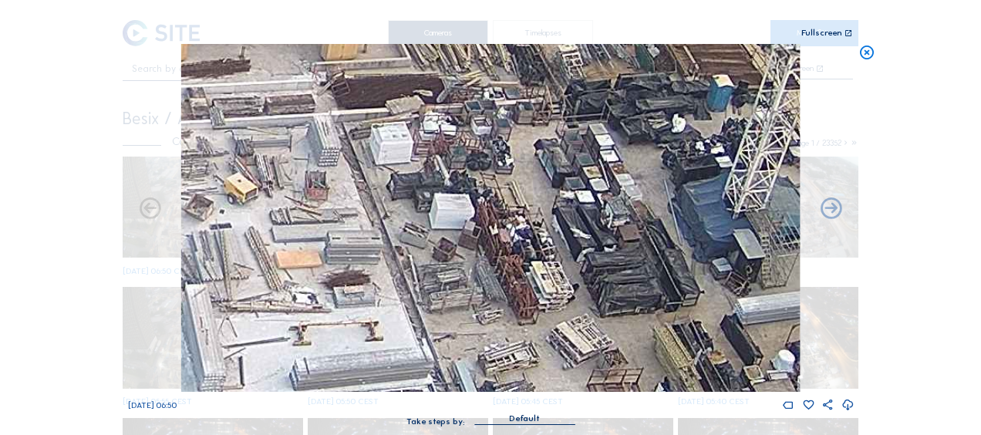
drag, startPoint x: 510, startPoint y: 290, endPoint x: 528, endPoint y: 210, distance: 82.1
click at [528, 210] on img at bounding box center [490, 218] width 618 height 348
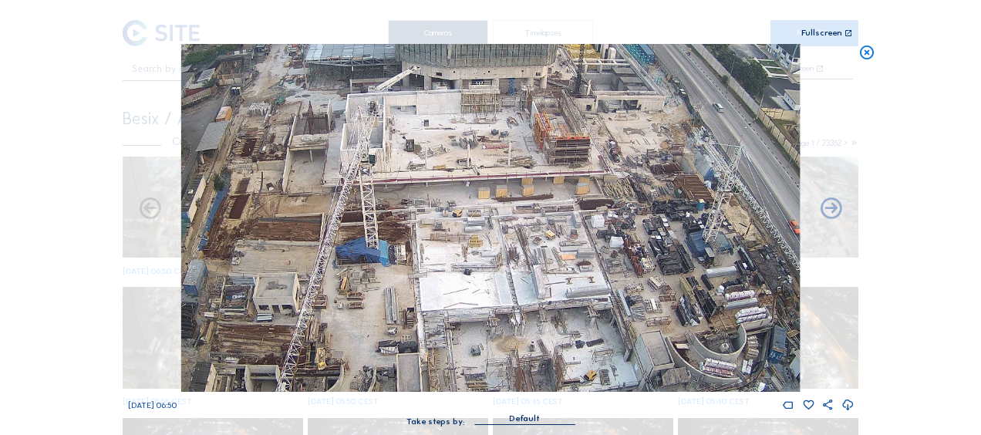
drag, startPoint x: 327, startPoint y: 215, endPoint x: 479, endPoint y: 250, distance: 156.5
click at [479, 250] on img at bounding box center [490, 218] width 618 height 348
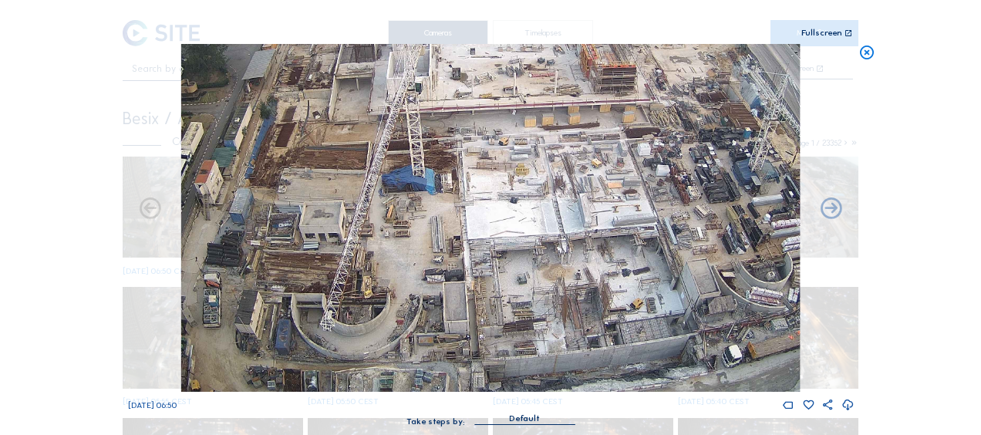
drag, startPoint x: 304, startPoint y: 282, endPoint x: 344, endPoint y: 195, distance: 95.6
click at [344, 195] on img at bounding box center [490, 218] width 618 height 348
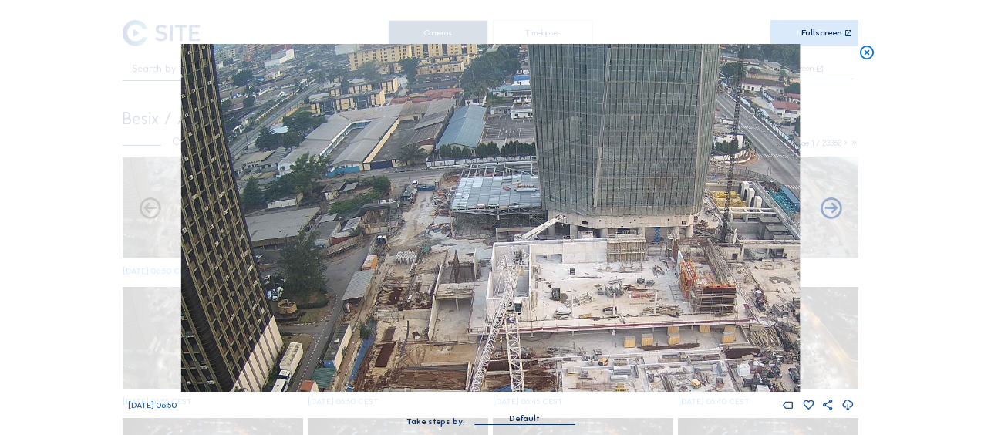
drag, startPoint x: 281, startPoint y: 116, endPoint x: 381, endPoint y: 375, distance: 277.0
click at [381, 375] on img at bounding box center [490, 218] width 618 height 348
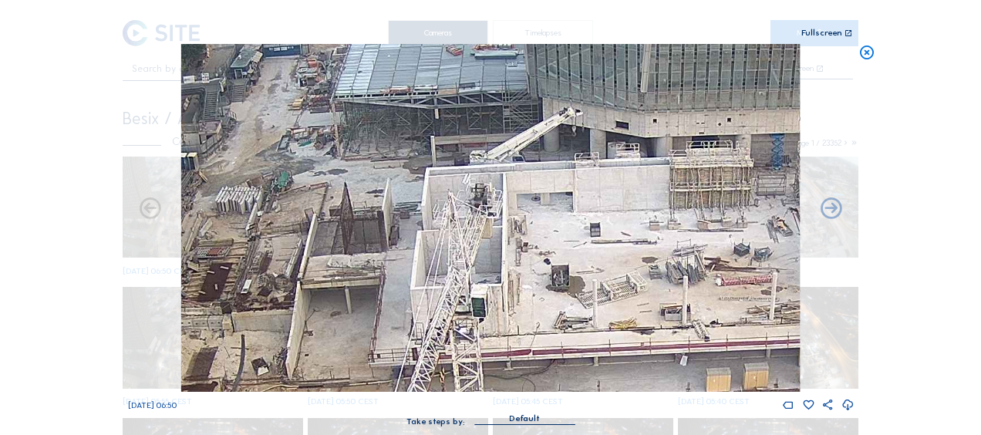
drag, startPoint x: 546, startPoint y: 288, endPoint x: 471, endPoint y: 217, distance: 103.6
click at [405, 170] on img at bounding box center [490, 218] width 618 height 348
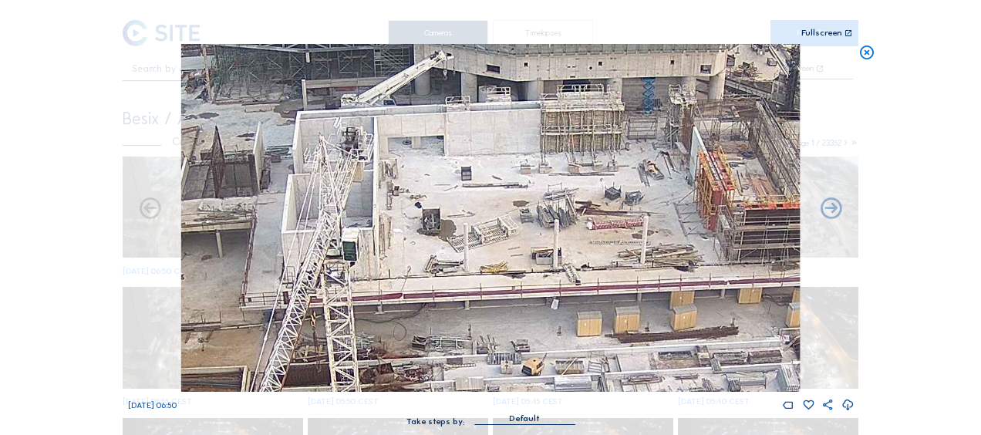
drag, startPoint x: 655, startPoint y: 240, endPoint x: 530, endPoint y: 191, distance: 134.7
click at [523, 183] on img at bounding box center [490, 218] width 618 height 348
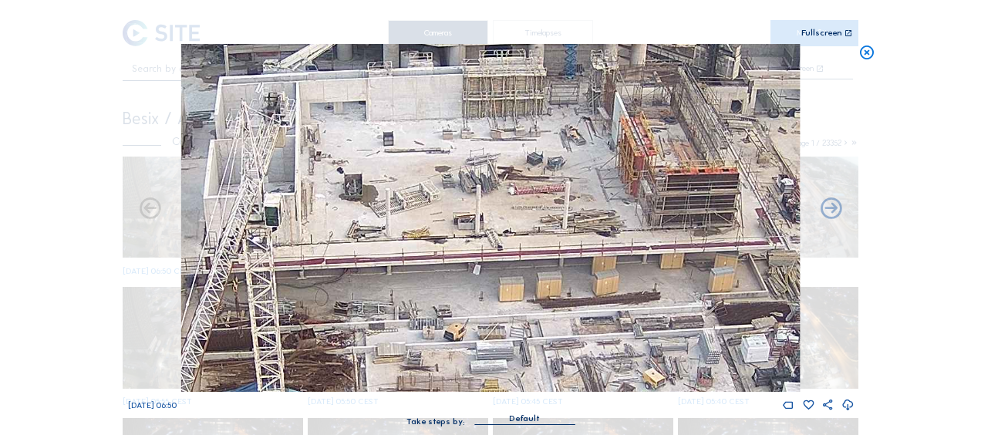
drag, startPoint x: 486, startPoint y: 243, endPoint x: 422, endPoint y: 211, distance: 71.4
click at [422, 211] on img at bounding box center [490, 218] width 618 height 348
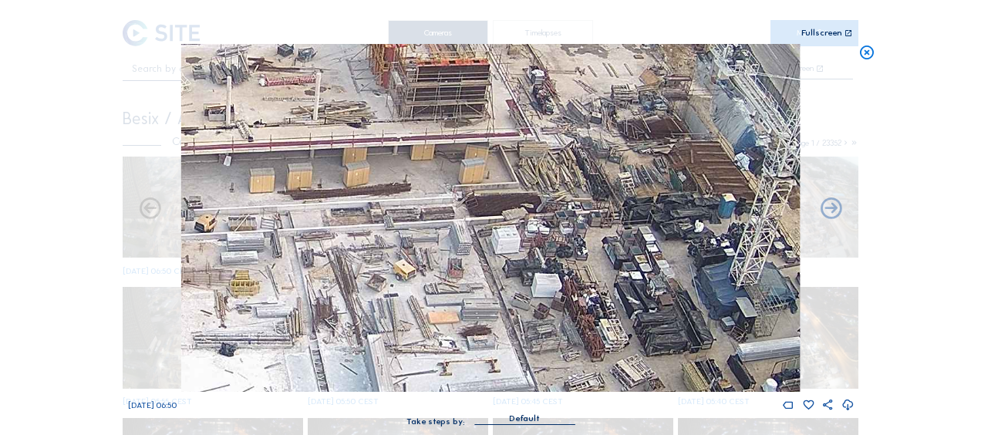
drag, startPoint x: 595, startPoint y: 311, endPoint x: 281, endPoint y: 159, distance: 349.6
click at [281, 159] on img at bounding box center [490, 218] width 618 height 348
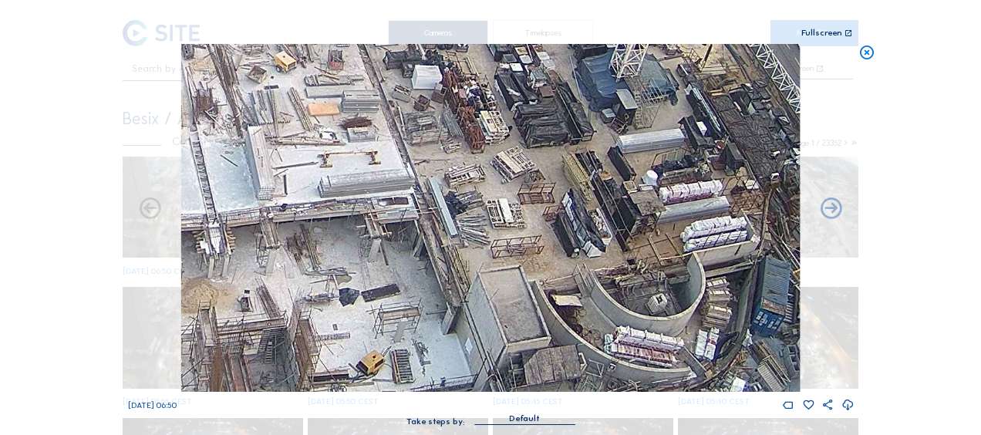
drag, startPoint x: 432, startPoint y: 291, endPoint x: 379, endPoint y: 115, distance: 184.1
click at [379, 115] on img at bounding box center [490, 218] width 618 height 348
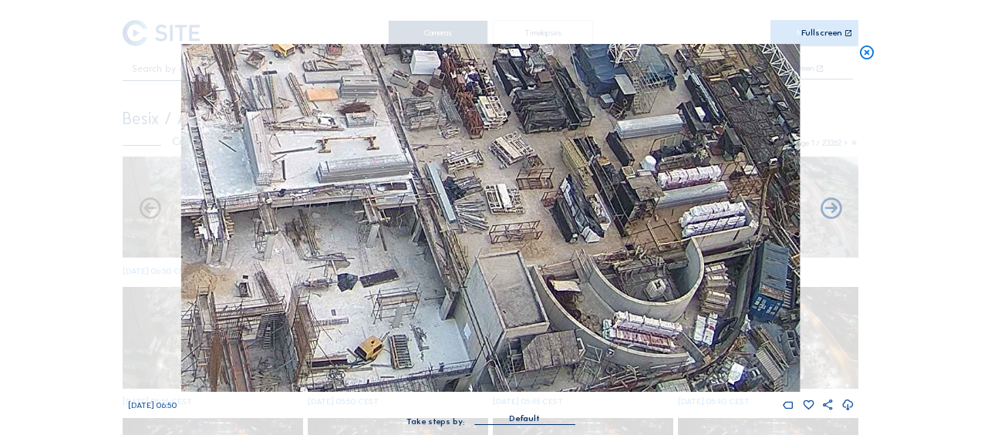
drag, startPoint x: 390, startPoint y: 210, endPoint x: 391, endPoint y: 126, distance: 84.8
click at [391, 126] on img at bounding box center [490, 218] width 618 height 348
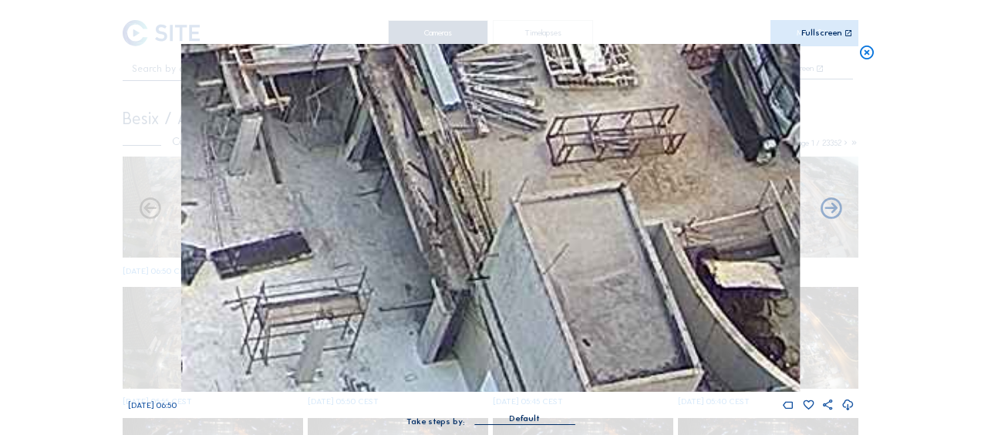
click at [389, 261] on img at bounding box center [490, 218] width 618 height 348
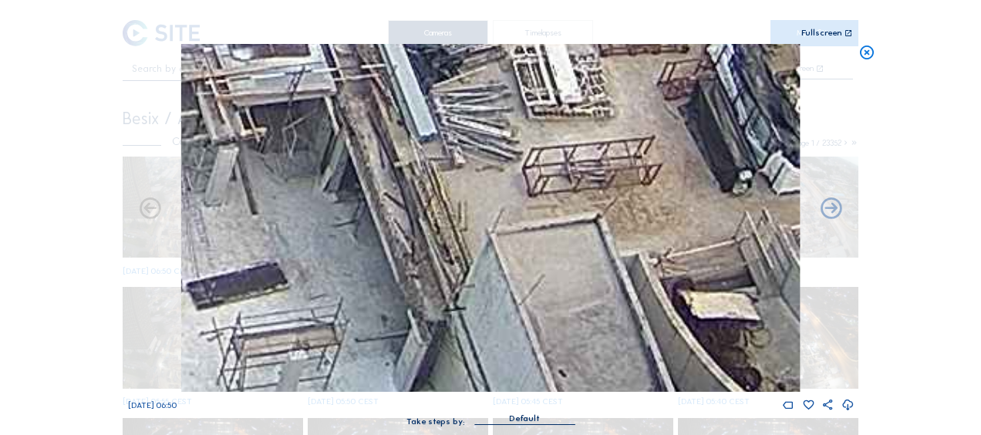
drag, startPoint x: 390, startPoint y: 204, endPoint x: 367, endPoint y: 231, distance: 36.1
click at [367, 231] on img at bounding box center [490, 218] width 618 height 348
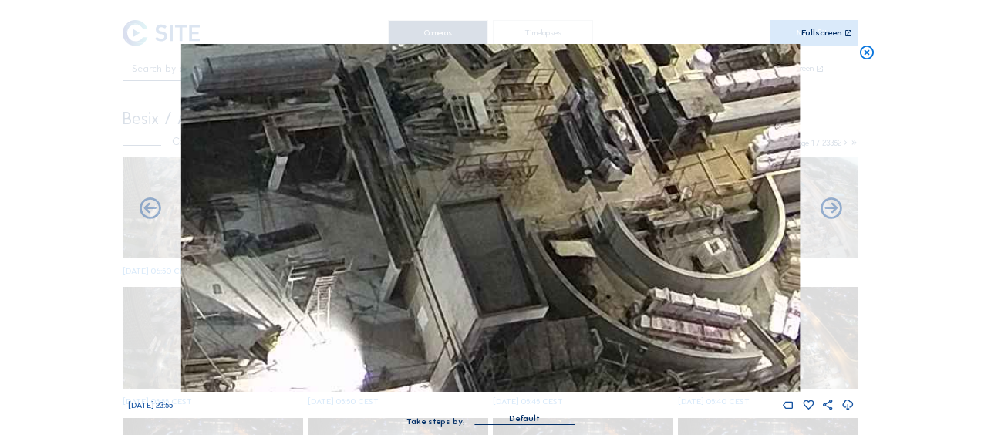
click at [866, 54] on icon at bounding box center [866, 53] width 17 height 18
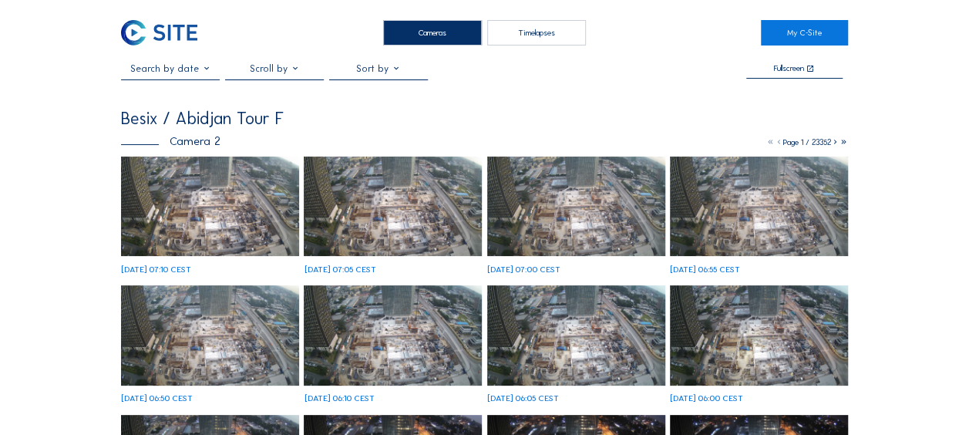
click at [214, 207] on img at bounding box center [210, 206] width 178 height 100
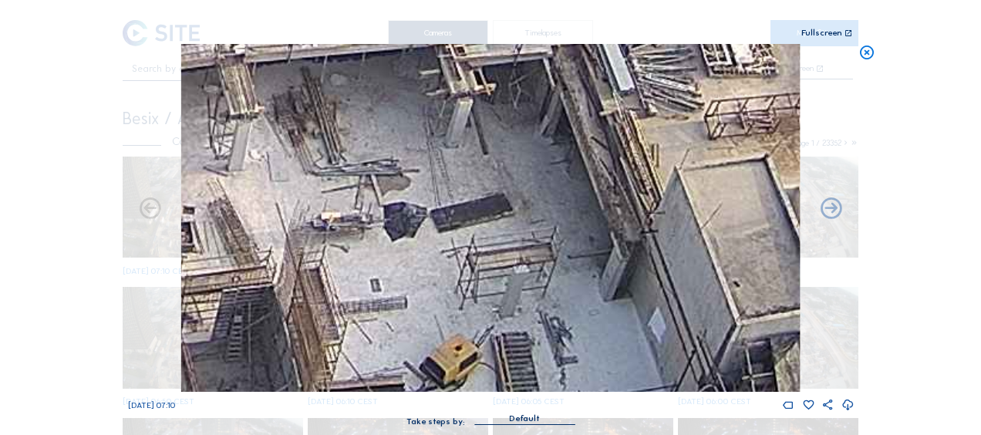
drag, startPoint x: 580, startPoint y: 305, endPoint x: 503, endPoint y: 200, distance: 130.1
click at [503, 200] on img at bounding box center [490, 218] width 618 height 348
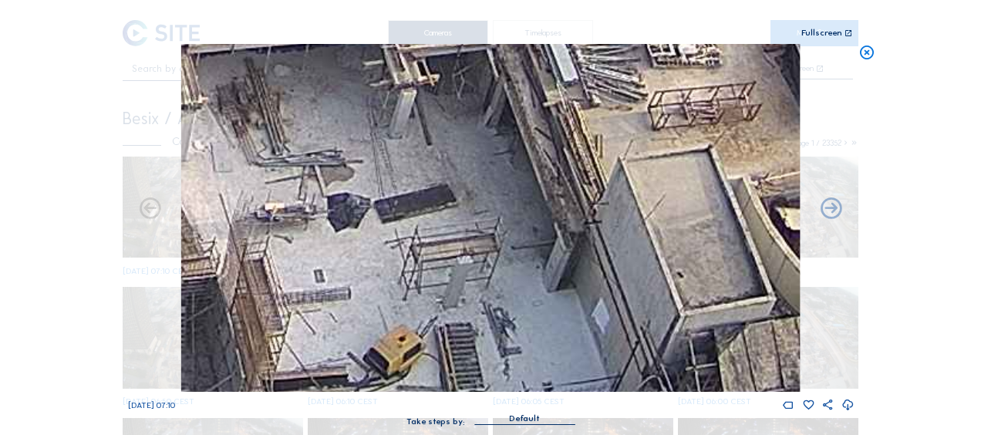
drag, startPoint x: 550, startPoint y: 228, endPoint x: 503, endPoint y: 229, distance: 47.8
click at [503, 229] on img at bounding box center [490, 218] width 618 height 348
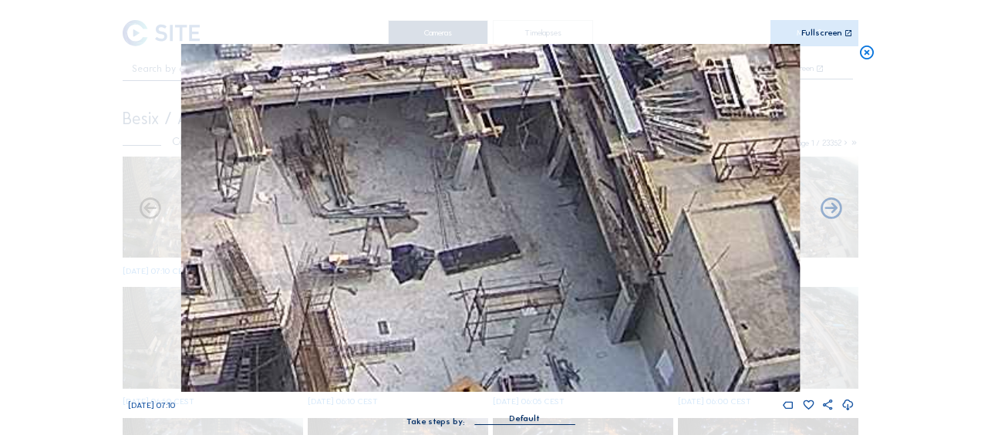
drag, startPoint x: 439, startPoint y: 189, endPoint x: 509, endPoint y: 233, distance: 82.8
click at [509, 234] on img at bounding box center [490, 218] width 618 height 348
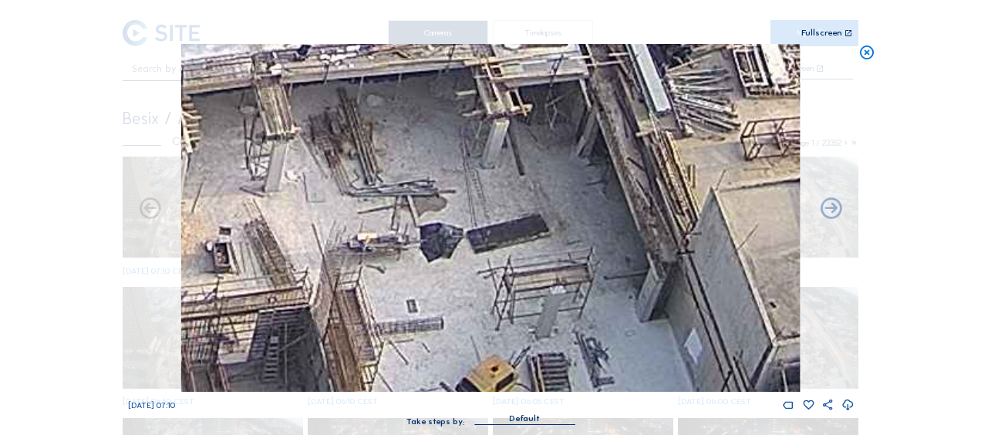
drag, startPoint x: 492, startPoint y: 233, endPoint x: 516, endPoint y: 217, distance: 29.1
click at [516, 217] on img at bounding box center [490, 218] width 618 height 348
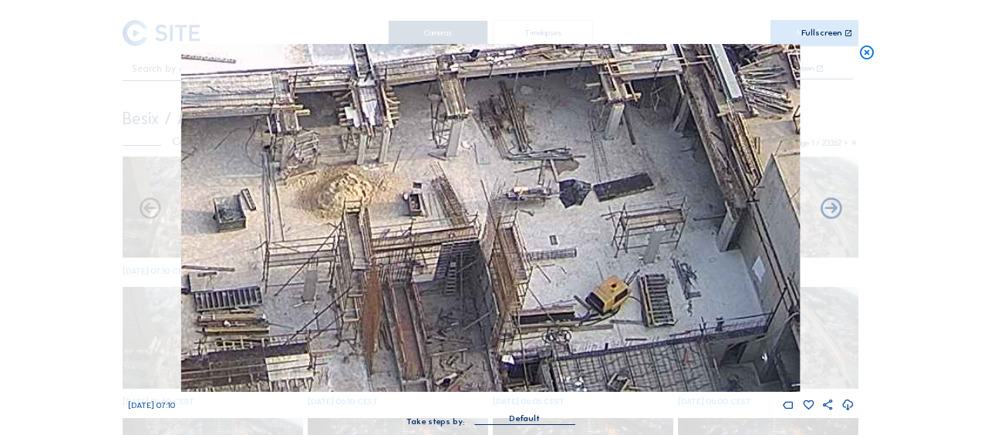
drag, startPoint x: 347, startPoint y: 250, endPoint x: 459, endPoint y: 208, distance: 120.0
click at [459, 208] on img at bounding box center [490, 218] width 618 height 348
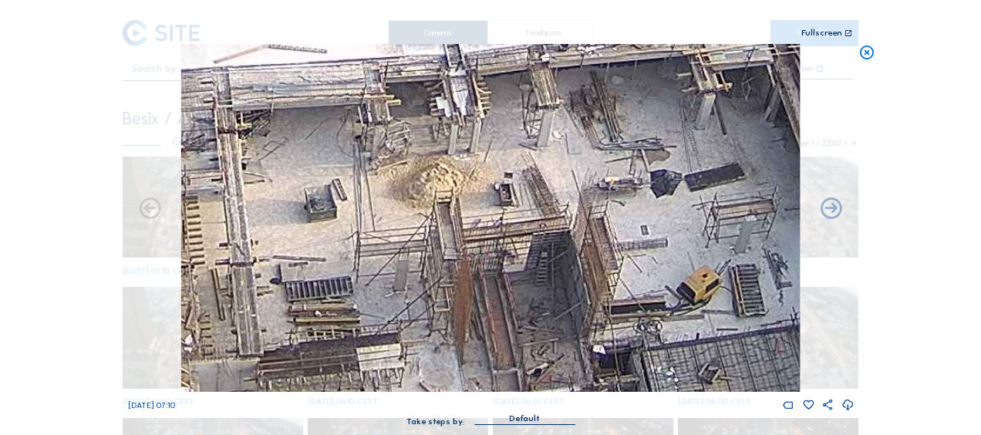
drag, startPoint x: 368, startPoint y: 247, endPoint x: 463, endPoint y: 237, distance: 94.7
click at [463, 237] on img at bounding box center [490, 218] width 618 height 348
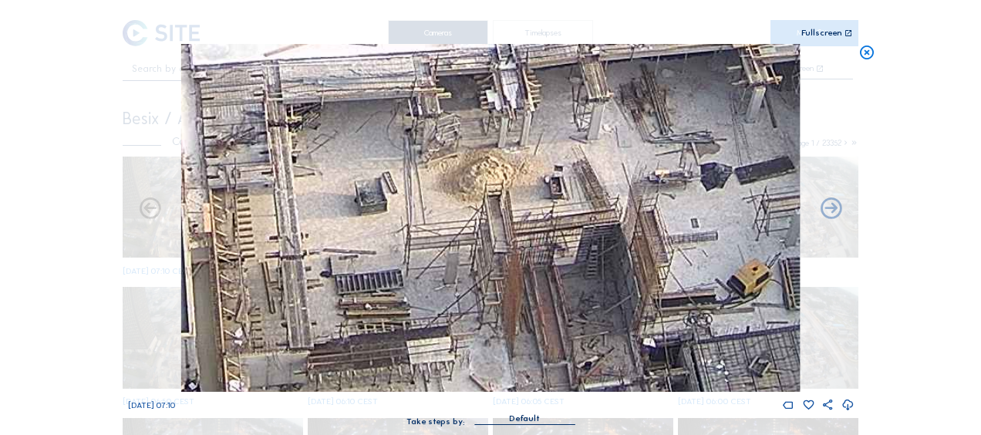
drag, startPoint x: 349, startPoint y: 268, endPoint x: 396, endPoint y: 262, distance: 47.4
click at [396, 262] on img at bounding box center [490, 218] width 618 height 348
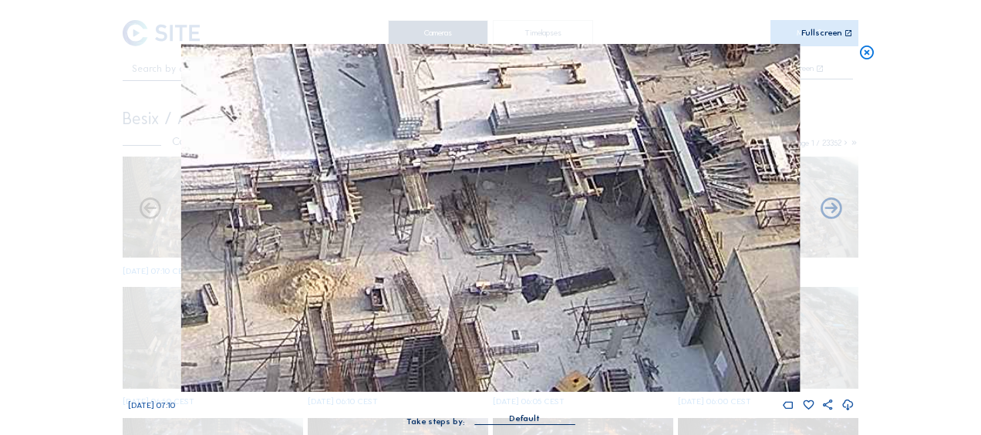
drag, startPoint x: 574, startPoint y: 200, endPoint x: 395, endPoint y: 312, distance: 210.9
click at [395, 312] on img at bounding box center [490, 218] width 618 height 348
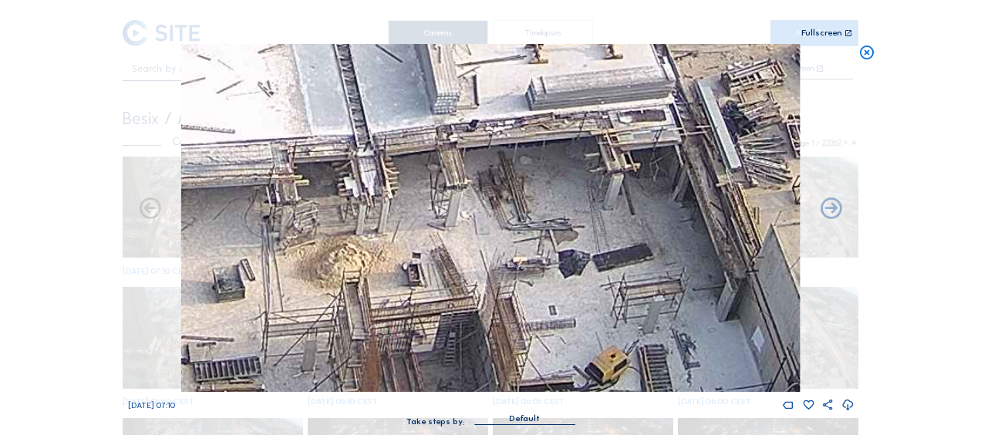
drag, startPoint x: 519, startPoint y: 217, endPoint x: 567, endPoint y: 183, distance: 58.2
click at [567, 184] on img at bounding box center [490, 218] width 618 height 348
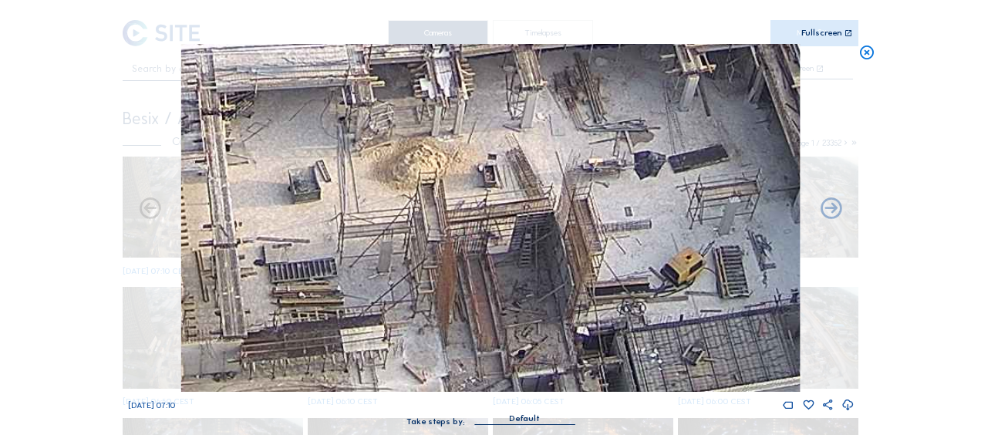
drag, startPoint x: 526, startPoint y: 274, endPoint x: 592, endPoint y: 180, distance: 115.7
click at [592, 180] on img at bounding box center [490, 218] width 618 height 348
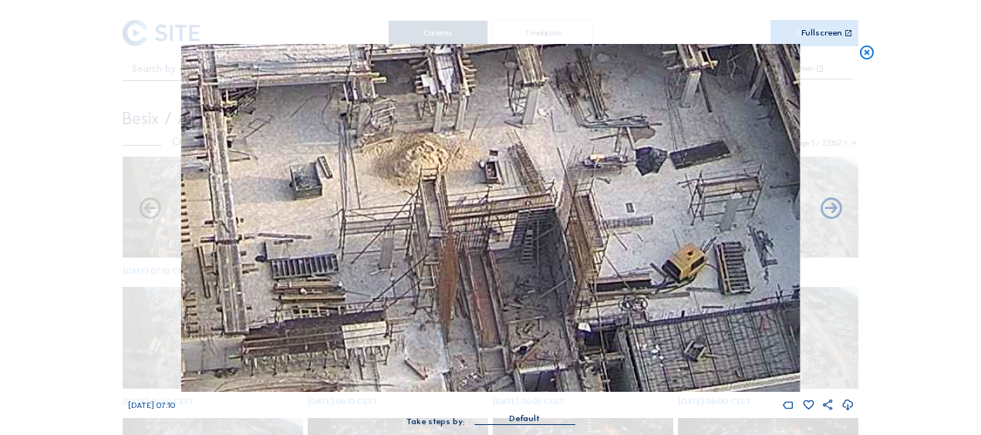
click at [863, 53] on icon at bounding box center [866, 53] width 17 height 18
